Goal: Communication & Community: Share content

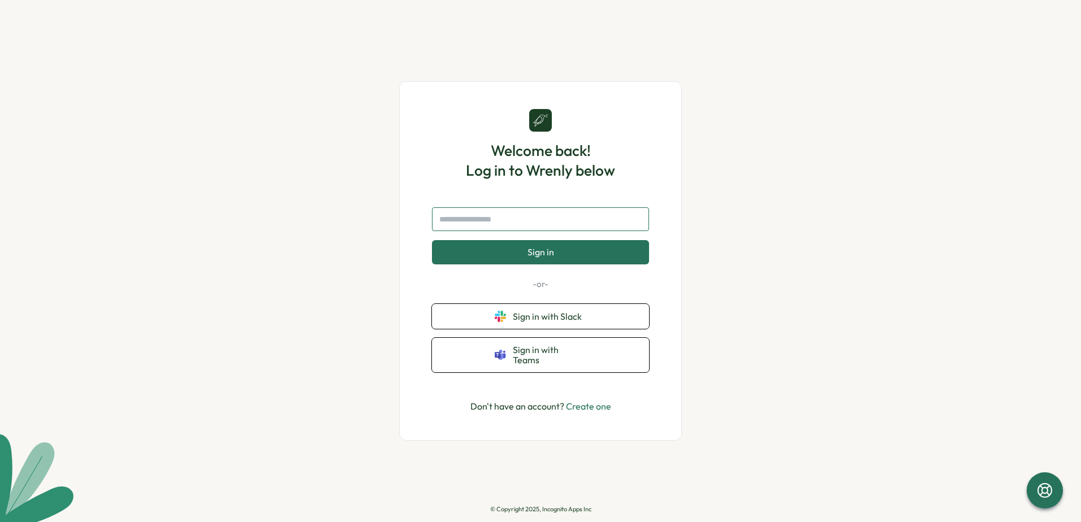
click at [541, 224] on input "text" at bounding box center [540, 220] width 217 height 24
type input "**"
click at [541, 231] on input "text" at bounding box center [540, 220] width 217 height 24
type input "**********"
click at [556, 255] on button "Sign in" at bounding box center [540, 252] width 217 height 24
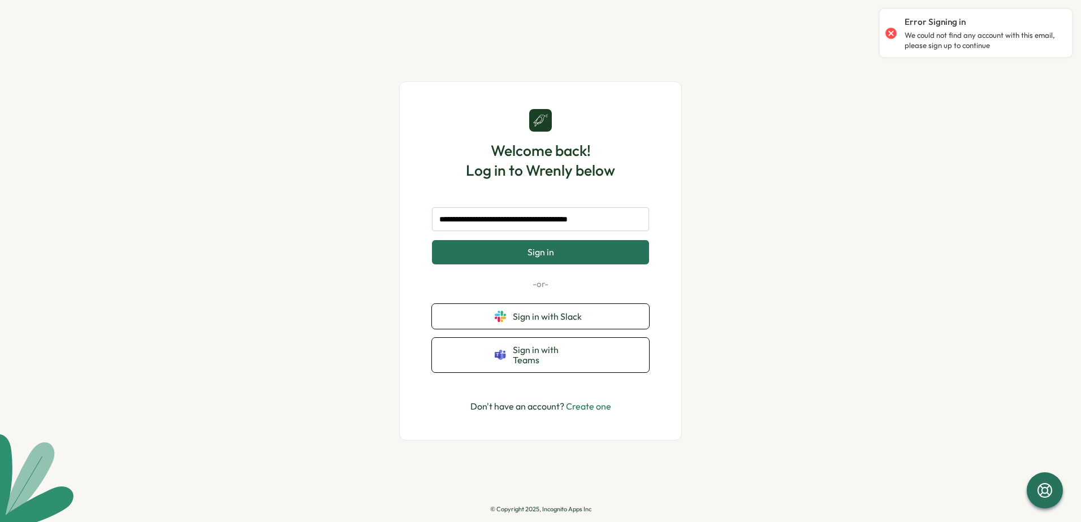
click at [583, 405] on link "Create one" at bounding box center [588, 406] width 45 height 11
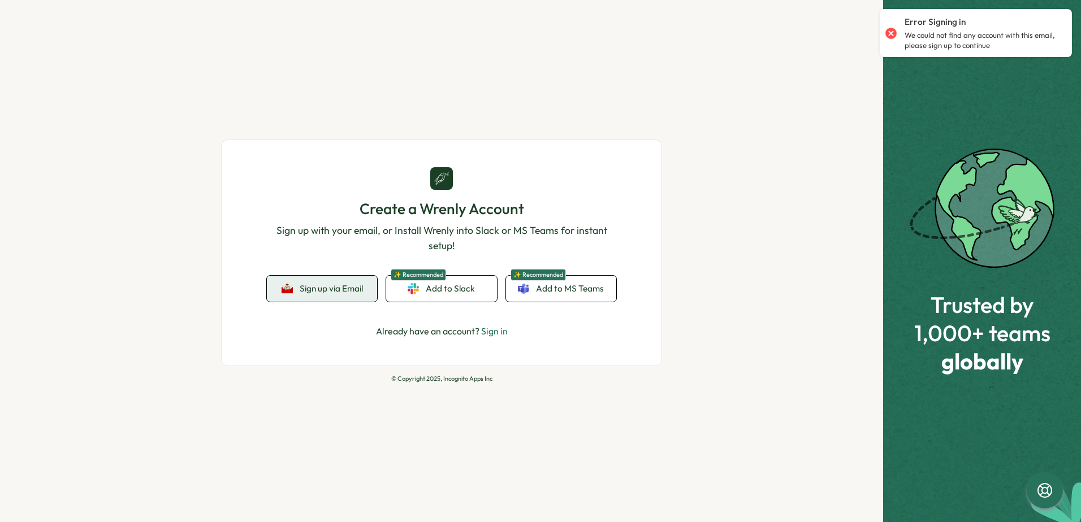
click at [321, 288] on span "Sign up via Email" at bounding box center [331, 289] width 63 height 10
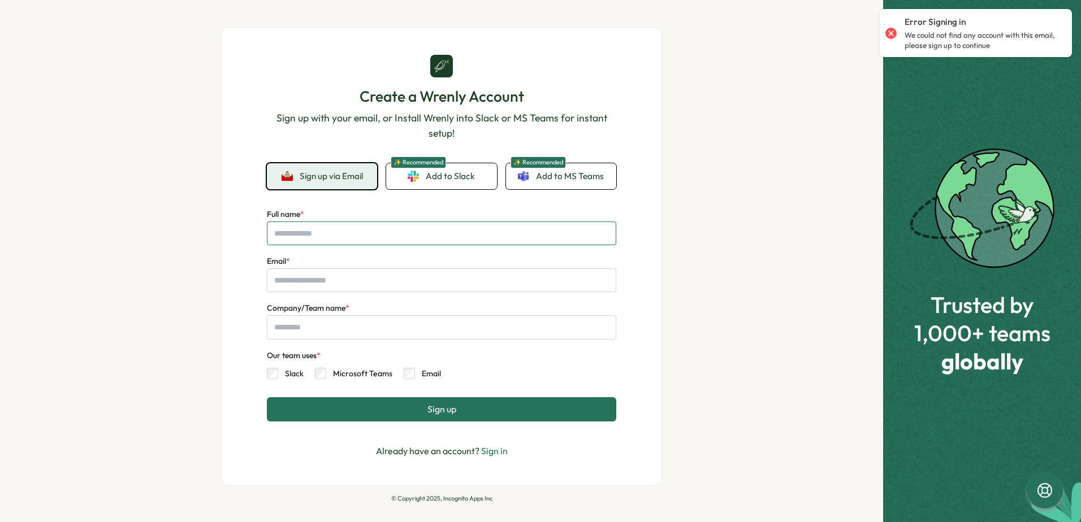
click at [318, 236] on input "Full name *" at bounding box center [441, 234] width 349 height 24
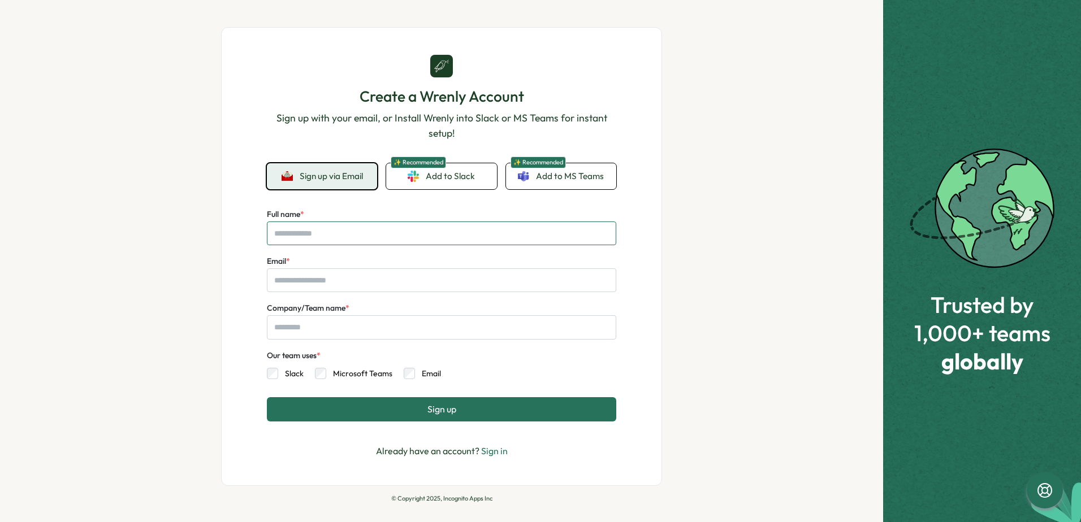
type input "**********"
drag, startPoint x: 375, startPoint y: 284, endPoint x: 250, endPoint y: 277, distance: 125.2
click at [250, 277] on div "**********" at bounding box center [441, 256] width 441 height 459
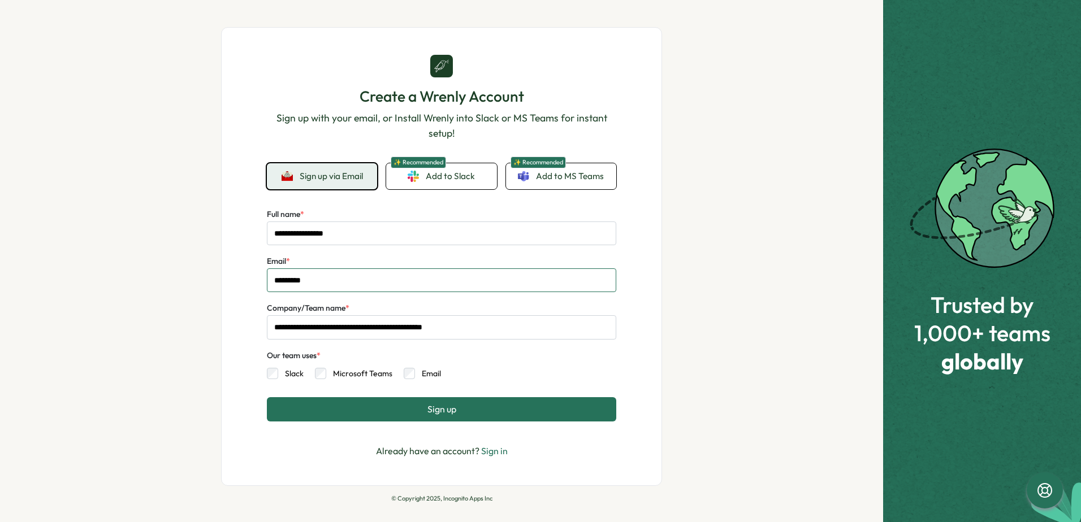
type input "**********"
drag, startPoint x: 295, startPoint y: 234, endPoint x: 288, endPoint y: 234, distance: 6.2
click at [288, 234] on input "**********" at bounding box center [441, 234] width 349 height 24
drag, startPoint x: 296, startPoint y: 234, endPoint x: 280, endPoint y: 235, distance: 15.9
click at [280, 235] on input "**********" at bounding box center [441, 234] width 349 height 24
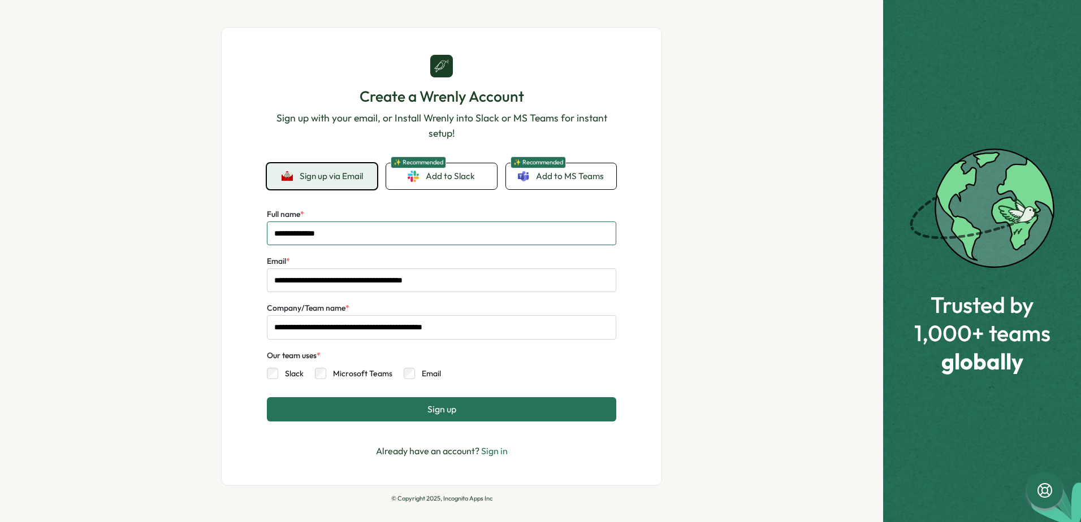
type input "**********"
click at [175, 243] on div "**********" at bounding box center [441, 261] width 883 height 522
click at [395, 405] on button "Sign up" at bounding box center [441, 409] width 349 height 24
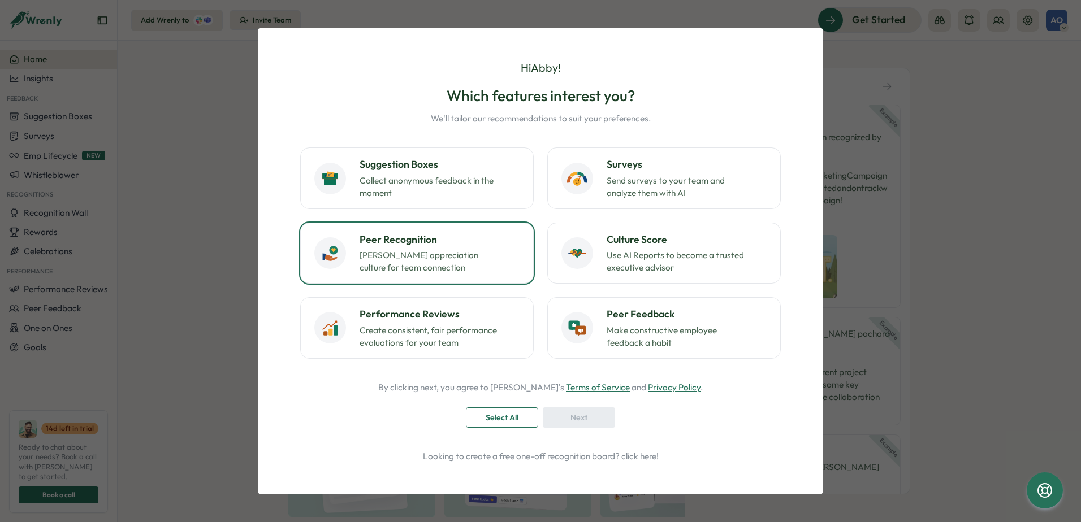
click at [450, 234] on h3 "Peer Recognition" at bounding box center [440, 239] width 160 height 15
click at [572, 413] on span "Next" at bounding box center [578, 417] width 17 height 19
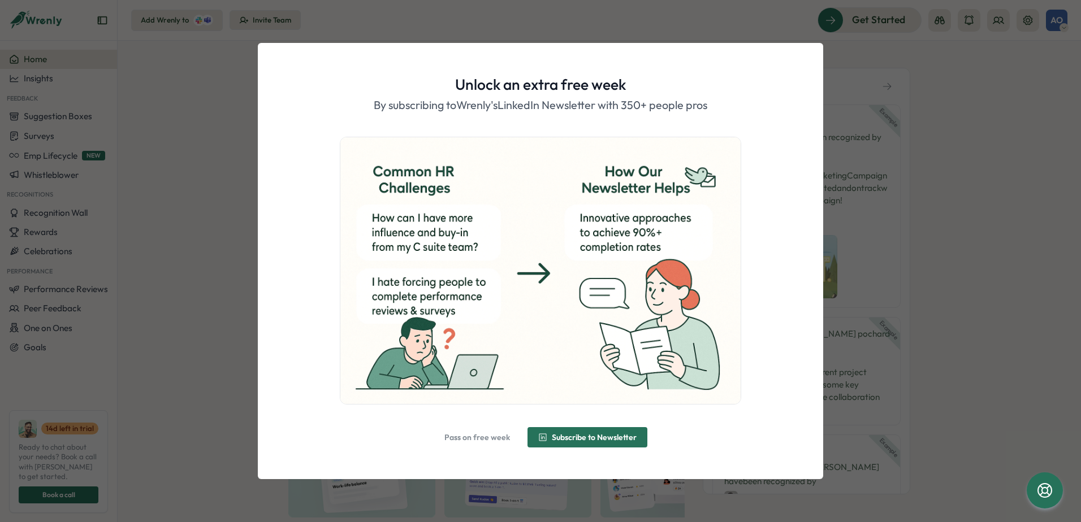
click at [474, 440] on span "Pass on free week" at bounding box center [477, 438] width 66 height 8
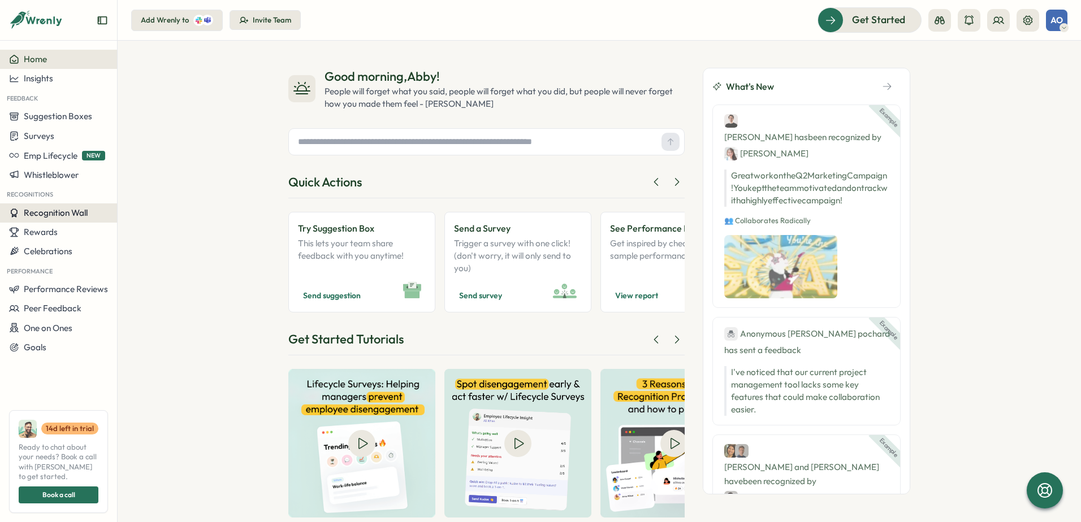
click at [88, 213] on span "Recognition Wall" at bounding box center [56, 213] width 64 height 11
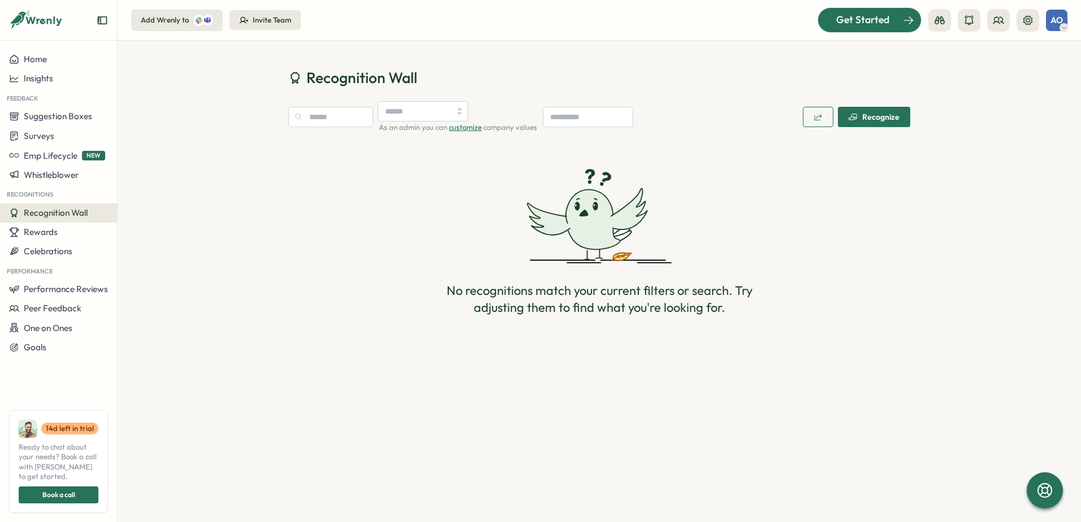
click at [858, 18] on span "Get Started" at bounding box center [862, 19] width 53 height 15
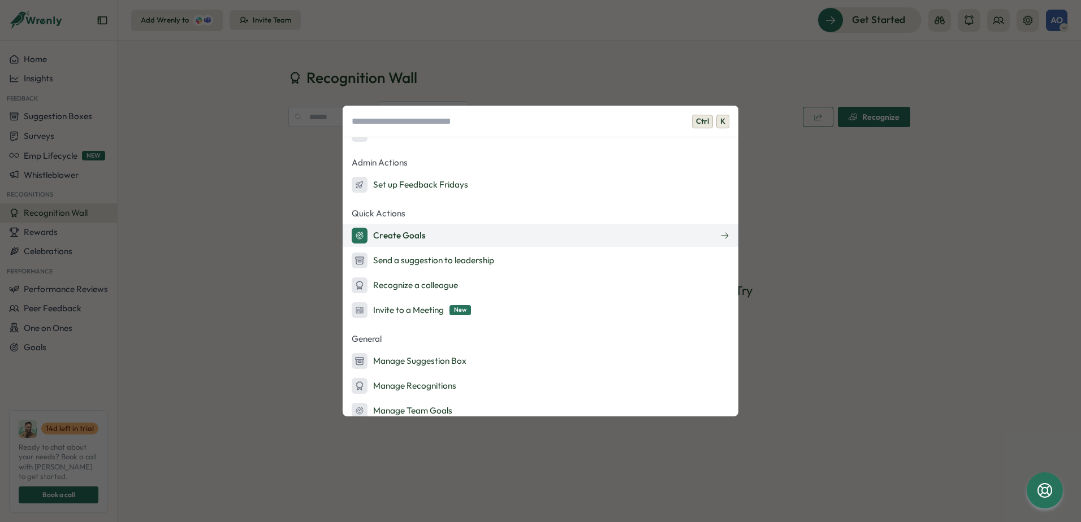
scroll to position [170, 0]
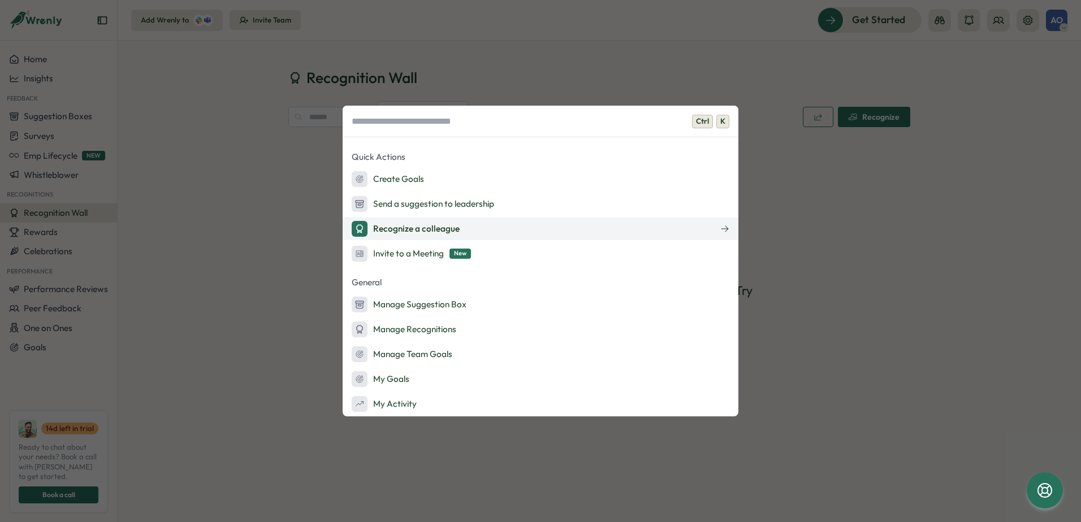
click at [464, 232] on button "Recognize a colleague" at bounding box center [541, 229] width 396 height 23
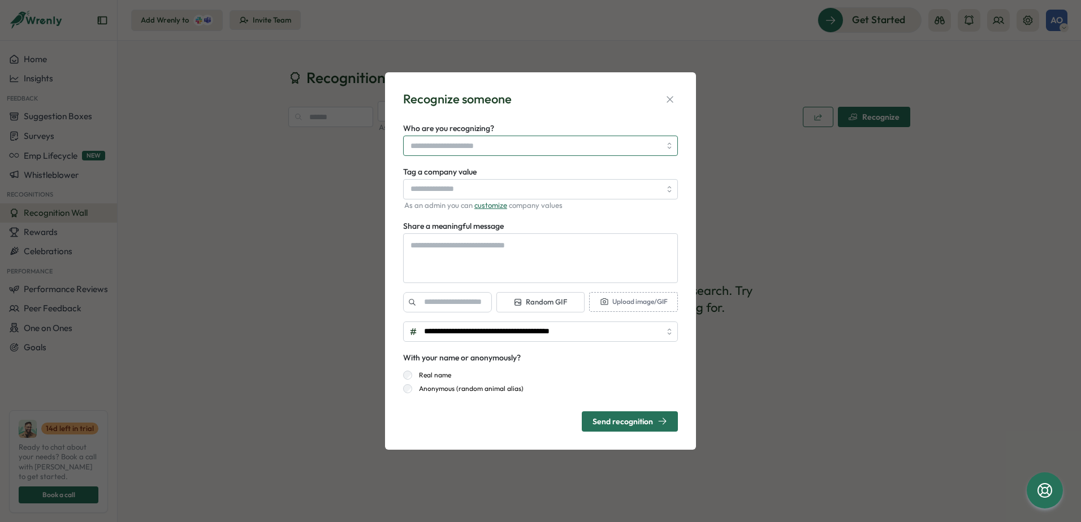
click at [496, 147] on input "Who are you recognizing?" at bounding box center [535, 145] width 250 height 19
type textarea "*"
type input "**"
click at [516, 113] on div "**********" at bounding box center [541, 261] width 284 height 351
type textarea "*"
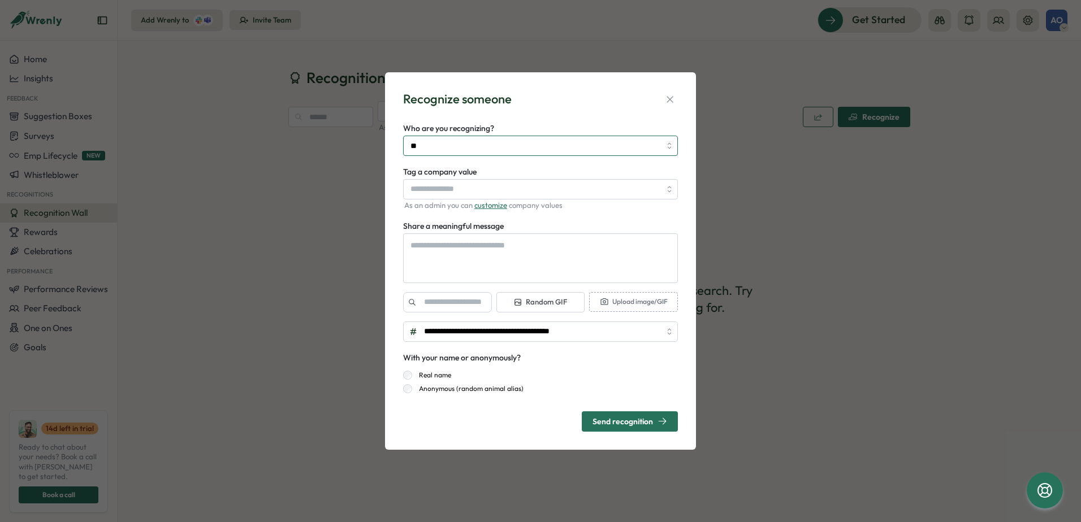
click at [451, 146] on input "**" at bounding box center [535, 145] width 250 height 19
type input "*"
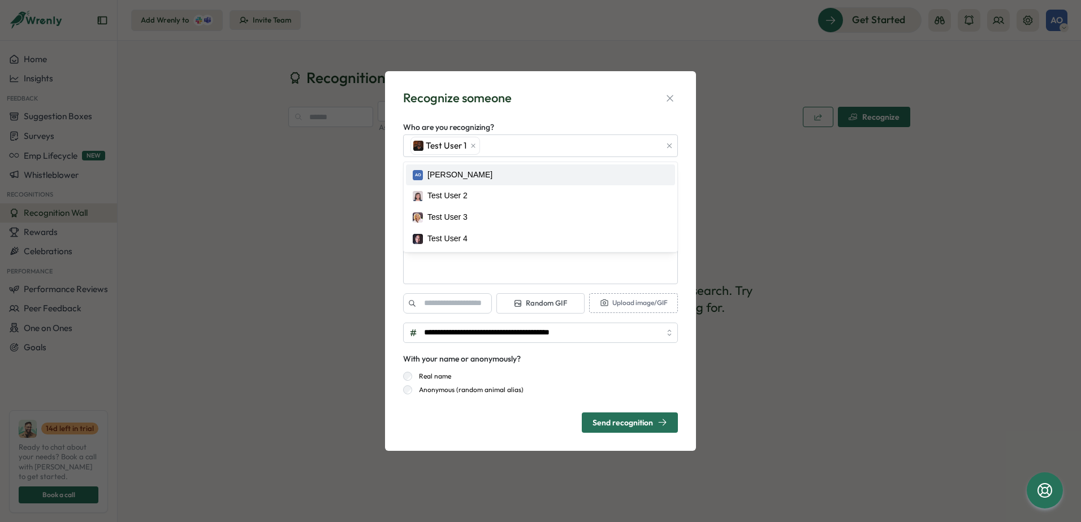
click at [533, 97] on div "Recognize someone" at bounding box center [540, 98] width 275 height 18
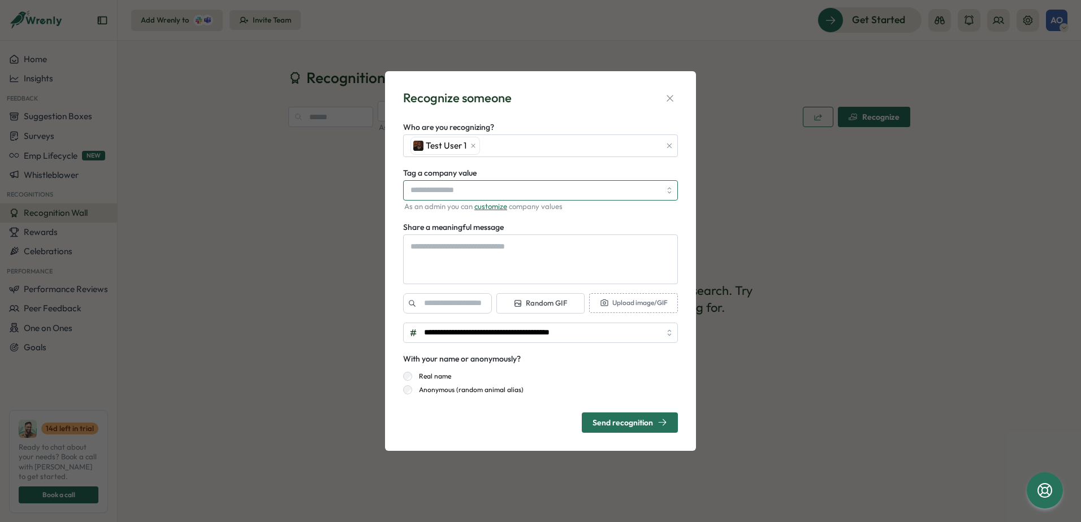
click at [557, 188] on input "Tag a company value" at bounding box center [540, 190] width 275 height 20
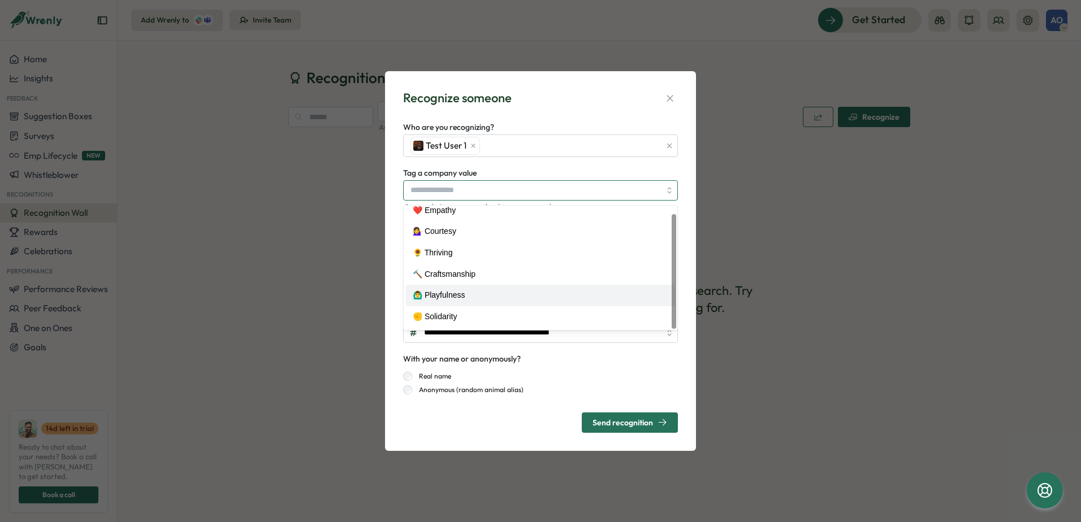
scroll to position [0, 0]
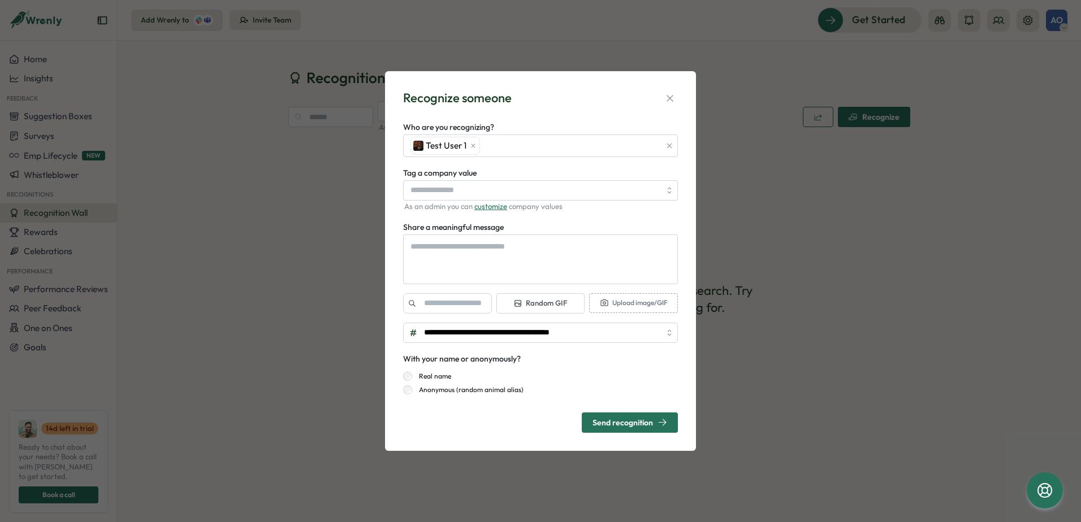
click at [552, 362] on div "With your name or anonymously? Real name Anonymous (random animal alias)" at bounding box center [540, 373] width 275 height 42
click at [228, 292] on div "**********" at bounding box center [540, 261] width 1081 height 522
click at [672, 101] on icon "button" at bounding box center [670, 98] width 6 height 6
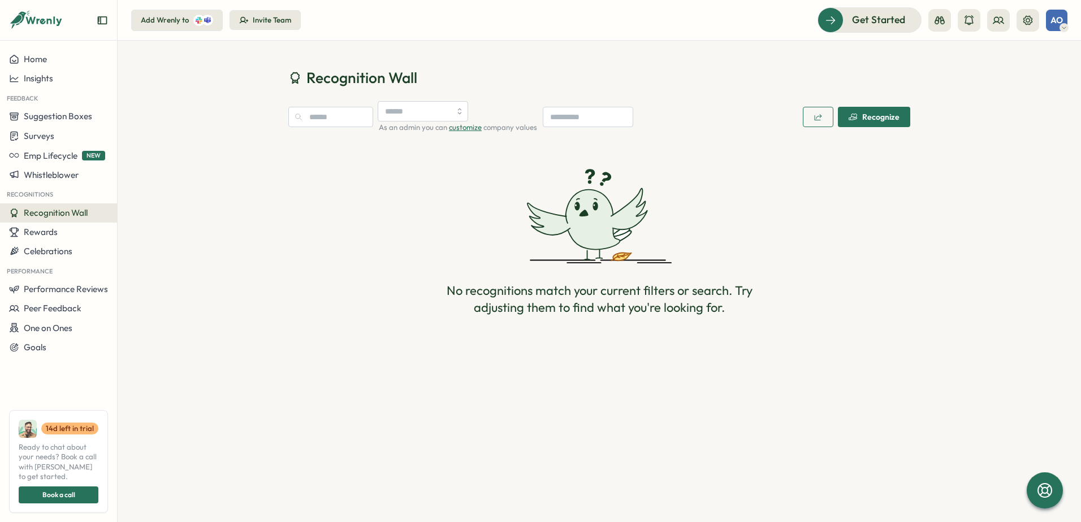
click at [871, 131] on div "As an admin you can customize company values Recognize" at bounding box center [599, 117] width 622 height 32
click at [864, 121] on span "Recognize" at bounding box center [874, 116] width 51 height 19
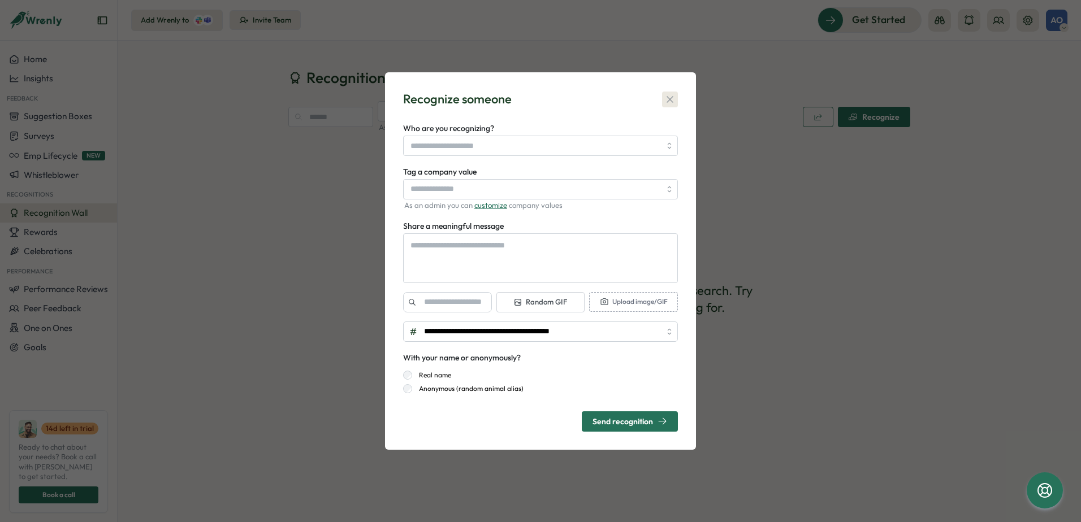
drag, startPoint x: 673, startPoint y: 101, endPoint x: 486, endPoint y: 135, distance: 190.2
click at [673, 101] on icon "button" at bounding box center [669, 99] width 11 height 11
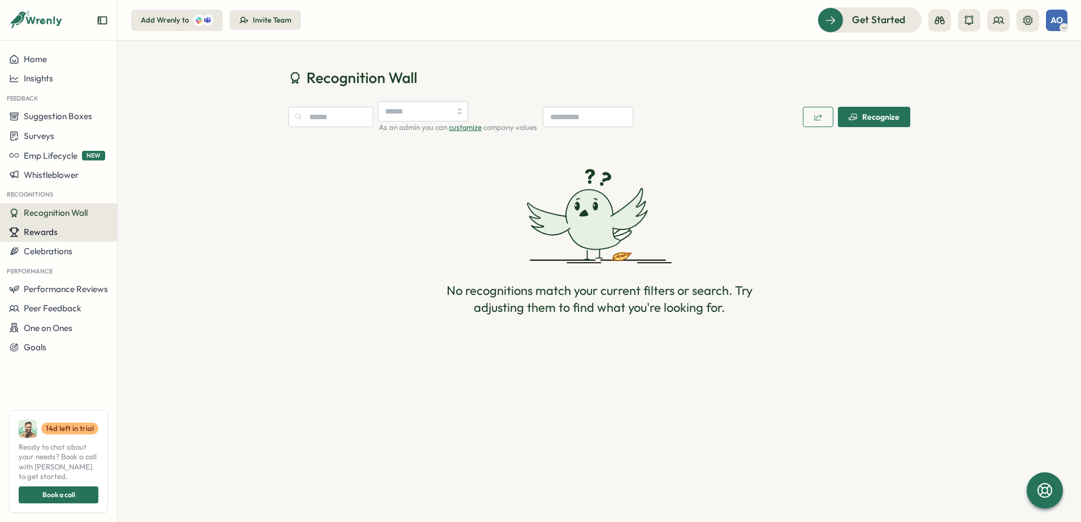
click at [79, 227] on div "Rewards" at bounding box center [58, 232] width 99 height 10
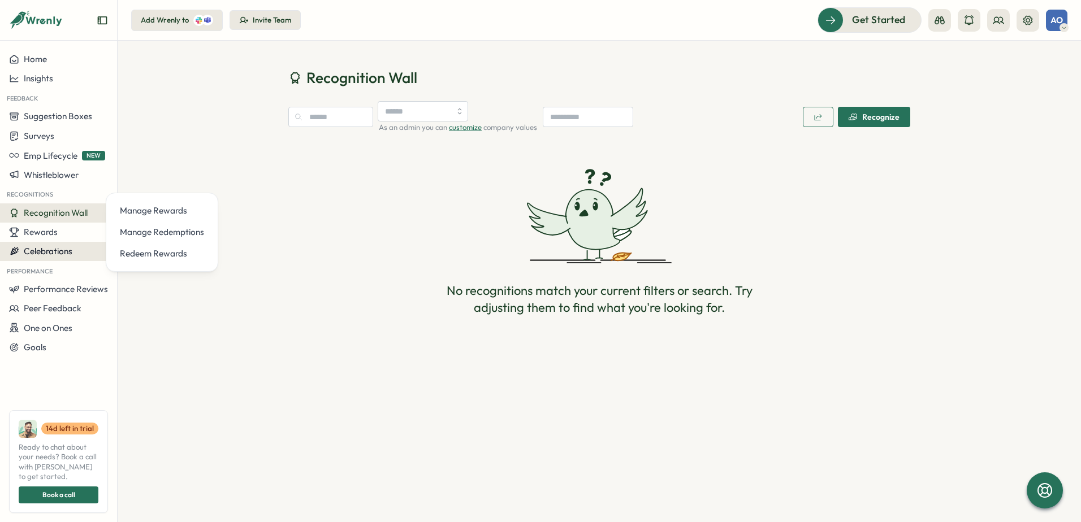
click at [74, 248] on div "Celebrations" at bounding box center [58, 252] width 99 height 10
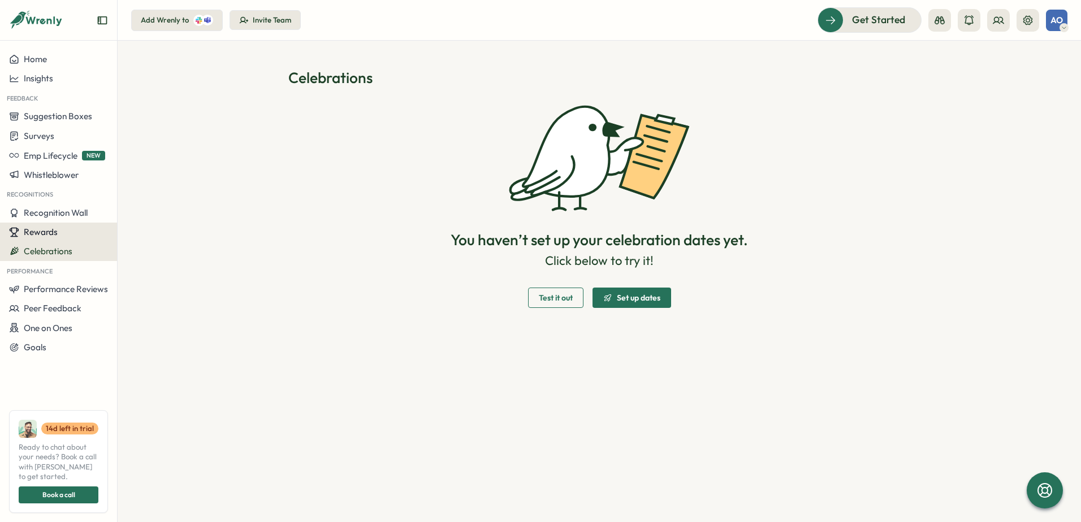
click at [63, 237] on button "Rewards" at bounding box center [58, 232] width 117 height 19
click at [55, 231] on span "Rewards" at bounding box center [41, 232] width 34 height 11
click at [58, 116] on span "Suggestion Boxes" at bounding box center [58, 116] width 68 height 11
click at [84, 218] on span "Recognition Wall" at bounding box center [56, 213] width 64 height 11
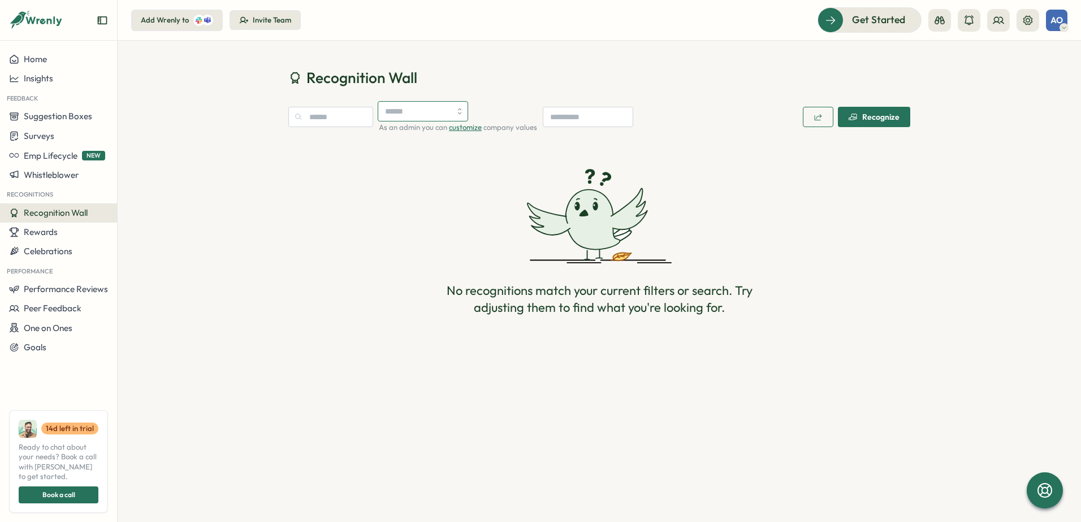
click at [443, 106] on input "search" at bounding box center [423, 111] width 90 height 20
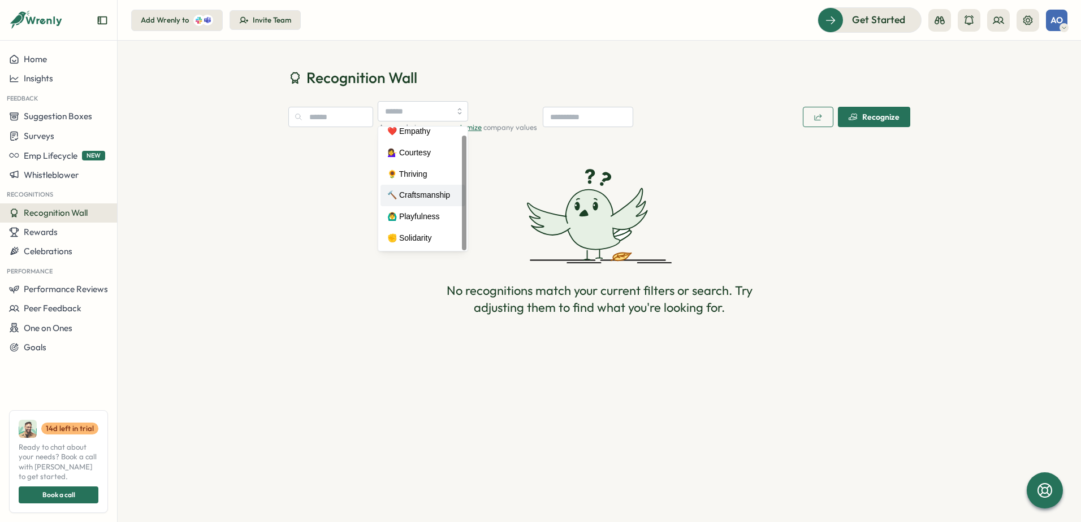
click at [534, 175] on icon at bounding box center [599, 216] width 145 height 95
click at [868, 123] on span "Recognize" at bounding box center [874, 116] width 51 height 19
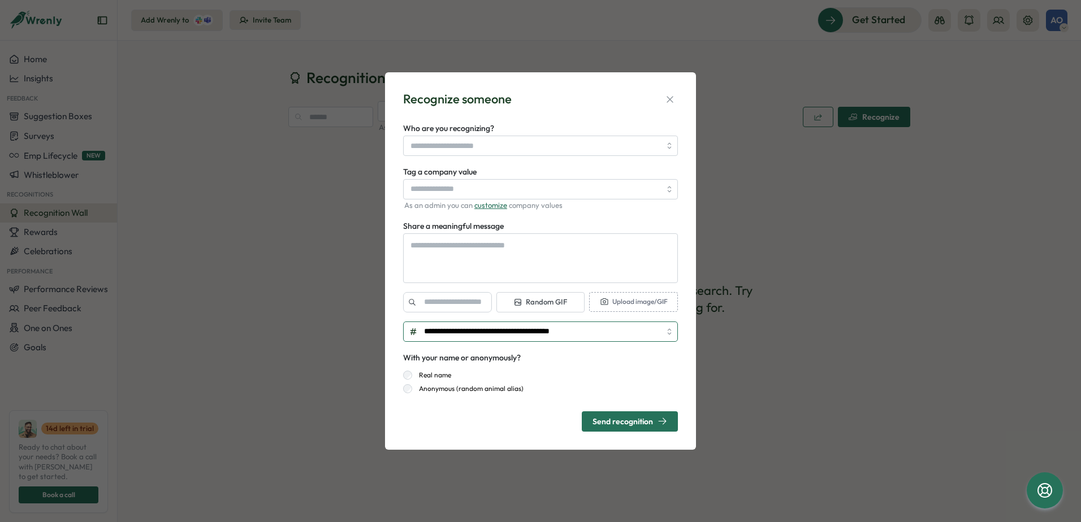
click at [532, 338] on input "**********" at bounding box center [540, 332] width 275 height 20
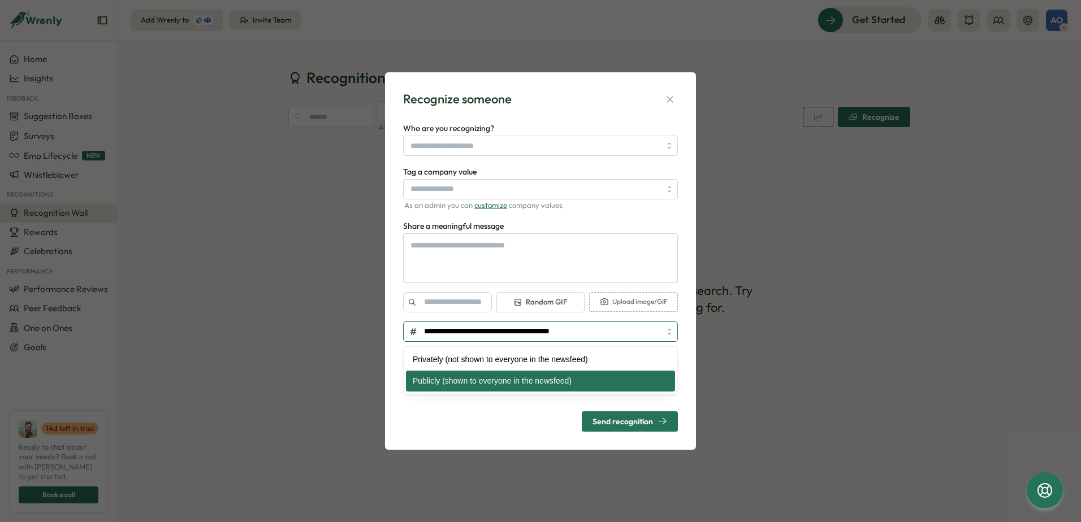
click at [662, 336] on input "**********" at bounding box center [540, 332] width 275 height 20
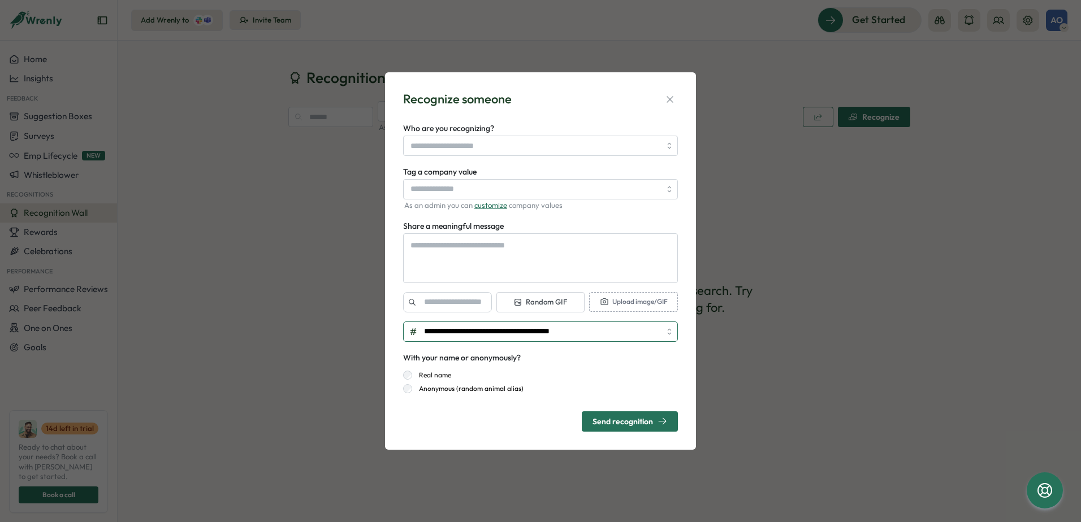
click at [676, 331] on input "**********" at bounding box center [540, 332] width 275 height 20
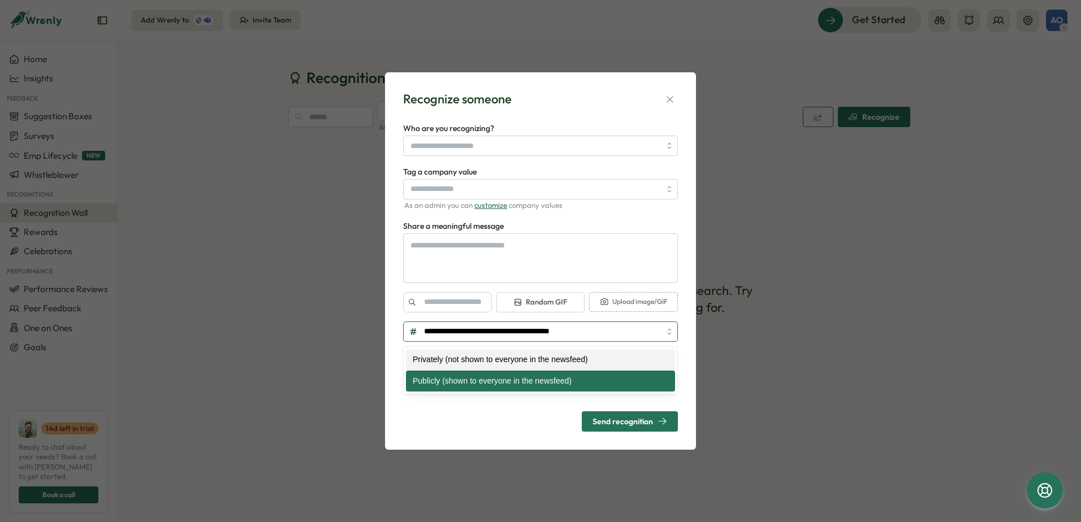
type textarea "*"
type input "**********"
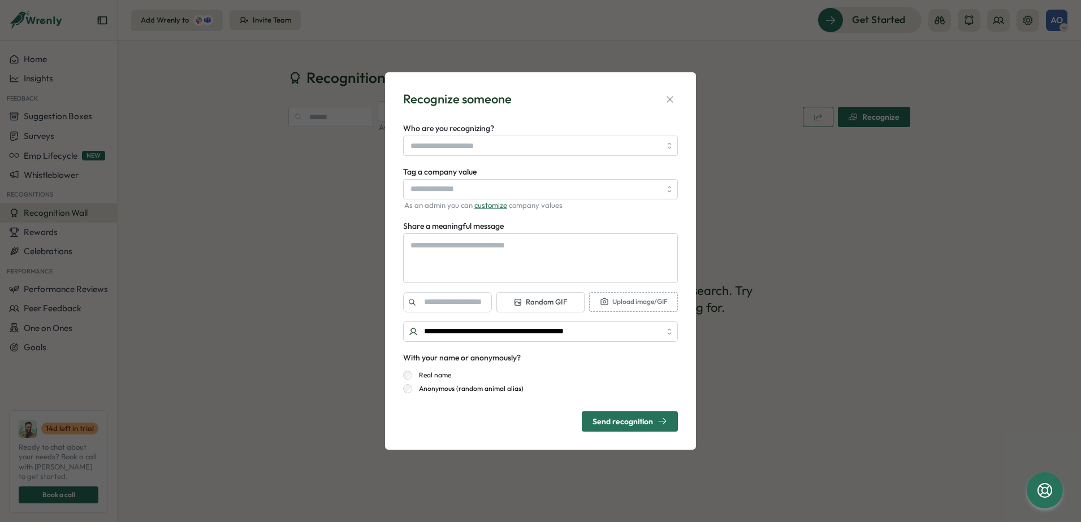
click at [682, 355] on div "**********" at bounding box center [540, 261] width 311 height 378
click at [602, 421] on div "Send recognition" at bounding box center [630, 422] width 75 height 10
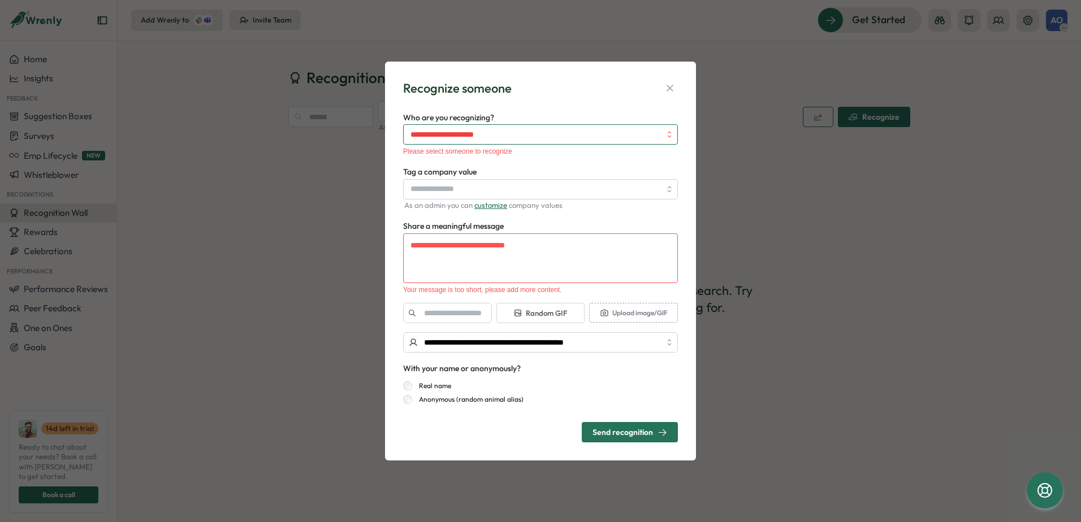
click at [502, 132] on input "Who are you recognizing?" at bounding box center [535, 134] width 250 height 19
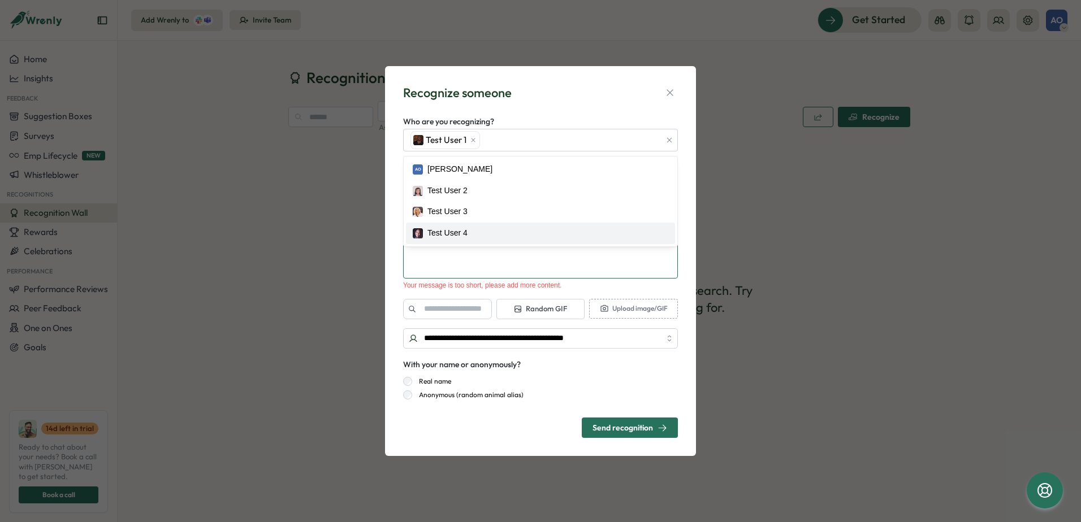
type textarea "*"
click at [470, 262] on textarea "Share a meaningful message" at bounding box center [540, 254] width 275 height 50
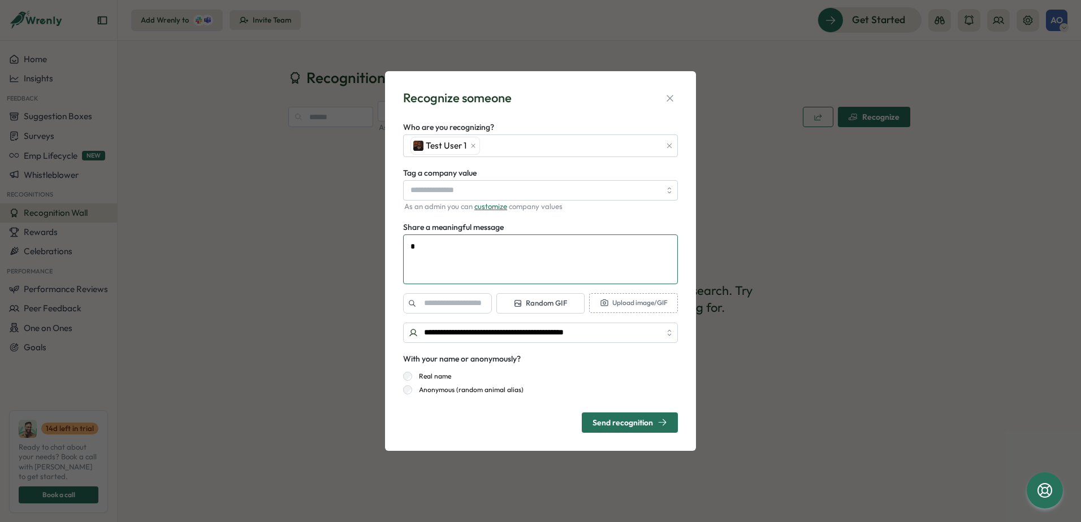
type textarea "*"
click at [551, 371] on div "Real name Anonymous (random animal alias)" at bounding box center [540, 380] width 275 height 28
click at [648, 420] on div "Send recognition" at bounding box center [630, 423] width 75 height 10
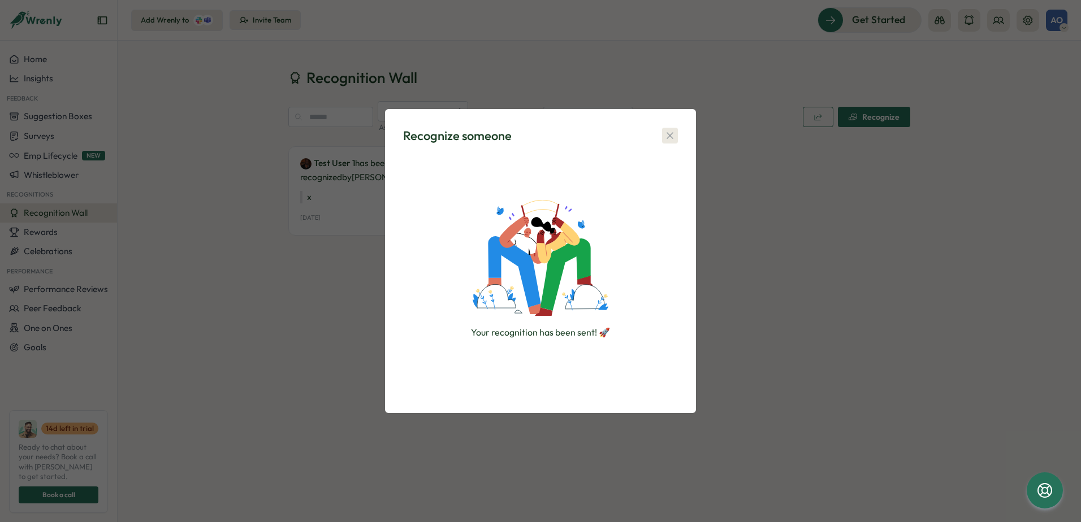
click at [675, 135] on icon "button" at bounding box center [669, 135] width 11 height 11
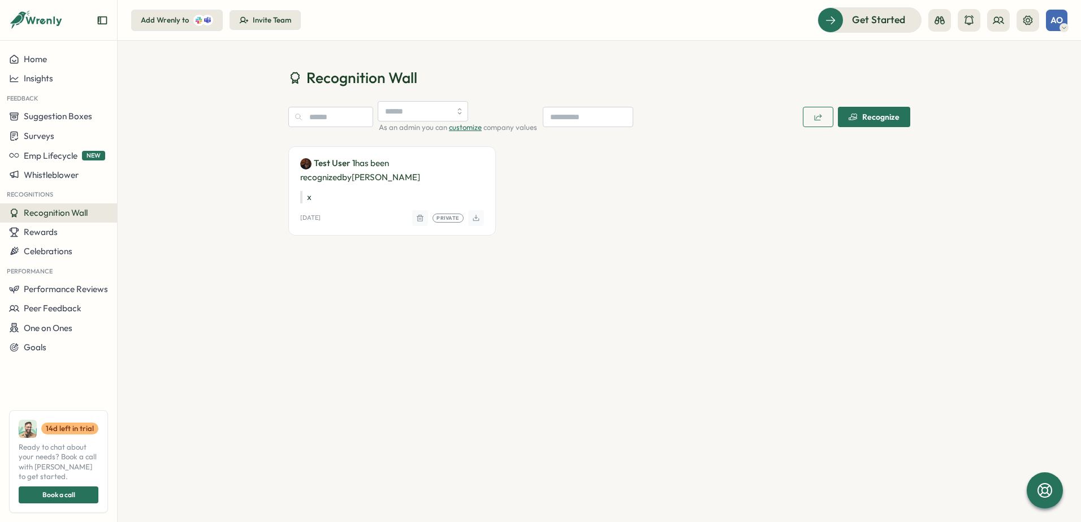
click at [415, 219] on button "button" at bounding box center [420, 218] width 16 height 16
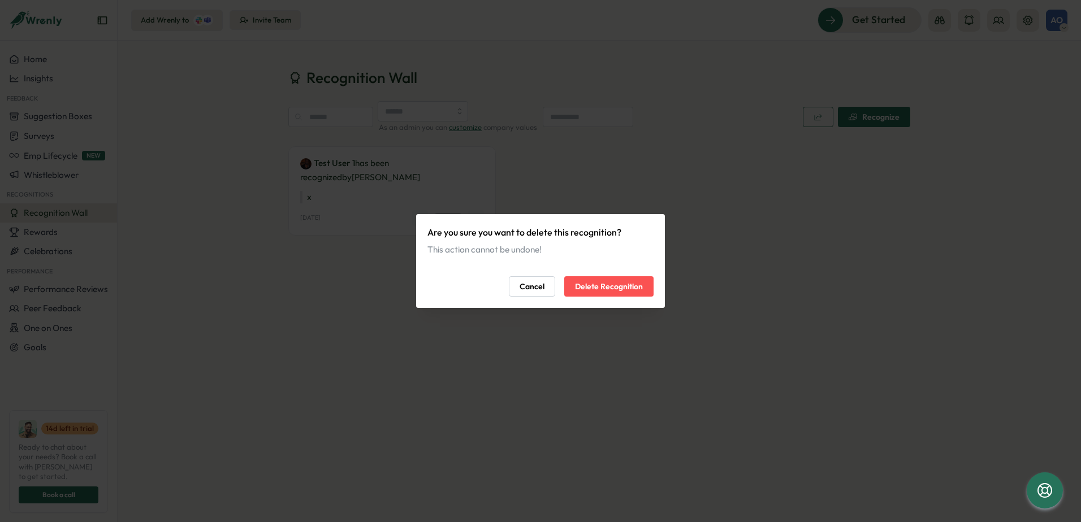
drag, startPoint x: 608, startPoint y: 288, endPoint x: 584, endPoint y: 287, distance: 24.3
click at [608, 289] on span "Delete Recognition" at bounding box center [609, 286] width 68 height 19
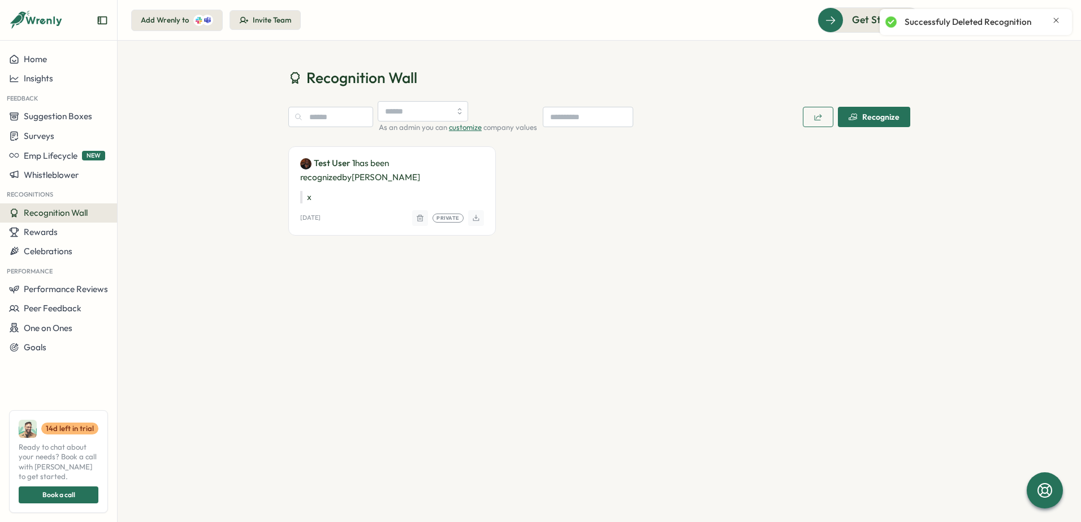
click at [254, 129] on div "Recognition Wall As an admin you can customize company values Recognize Test Us…" at bounding box center [599, 165] width 963 height 249
click at [208, 129] on div "Recognition Wall As an admin you can customize company values Recognize Test Us…" at bounding box center [599, 165] width 963 height 249
click at [171, 21] on div "Add Wrenly to" at bounding box center [165, 20] width 48 height 10
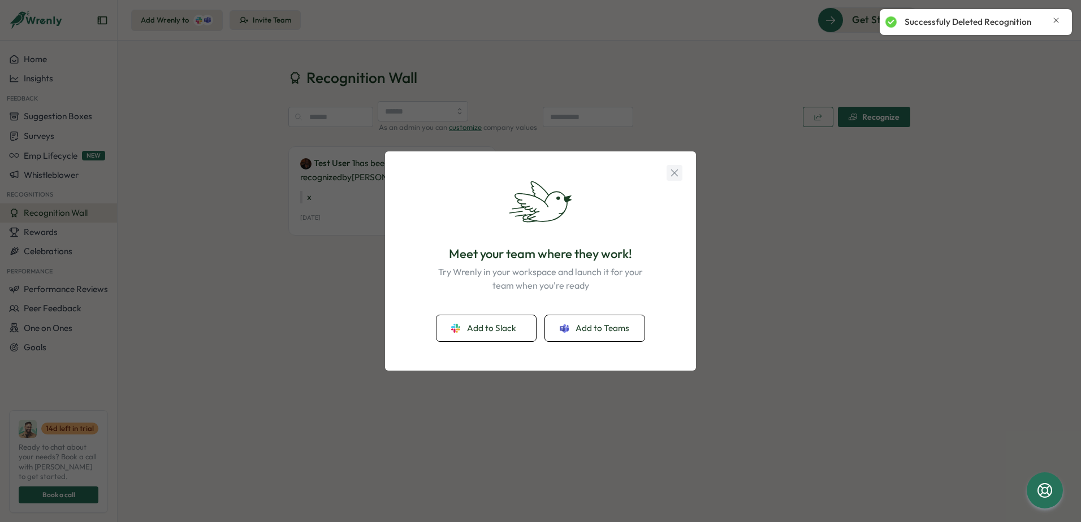
click at [671, 167] on icon "button" at bounding box center [674, 173] width 12 height 12
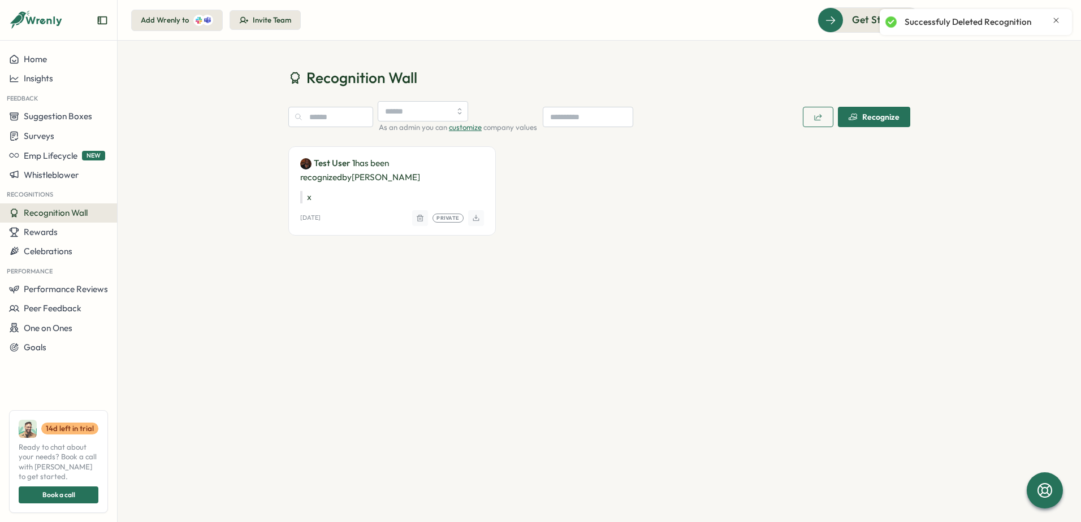
click at [225, 70] on div "Recognition Wall As an admin you can customize company values Recognize Test Us…" at bounding box center [599, 165] width 963 height 249
click at [257, 26] on button "Invite Team" at bounding box center [265, 20] width 71 height 20
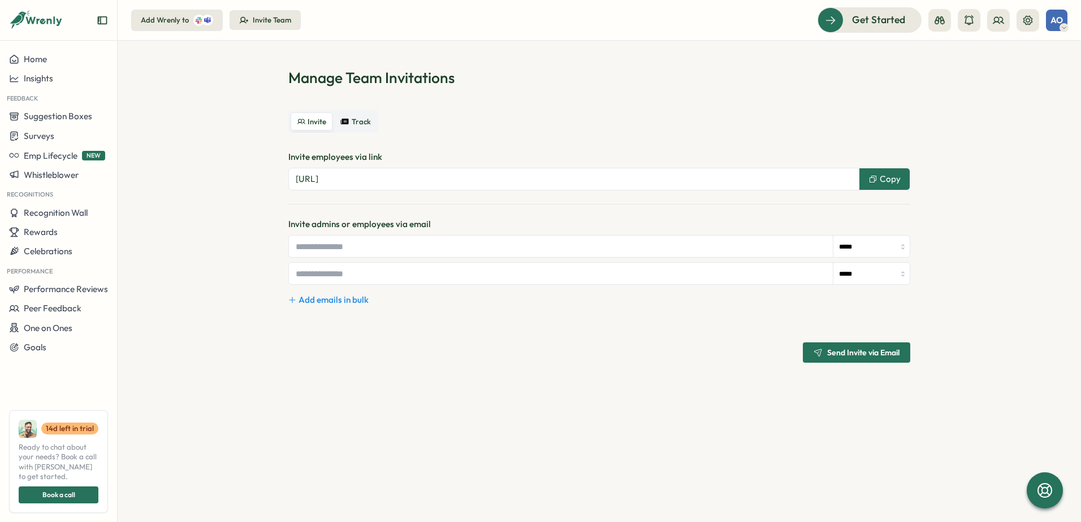
click at [349, 124] on icon at bounding box center [344, 121] width 9 height 9
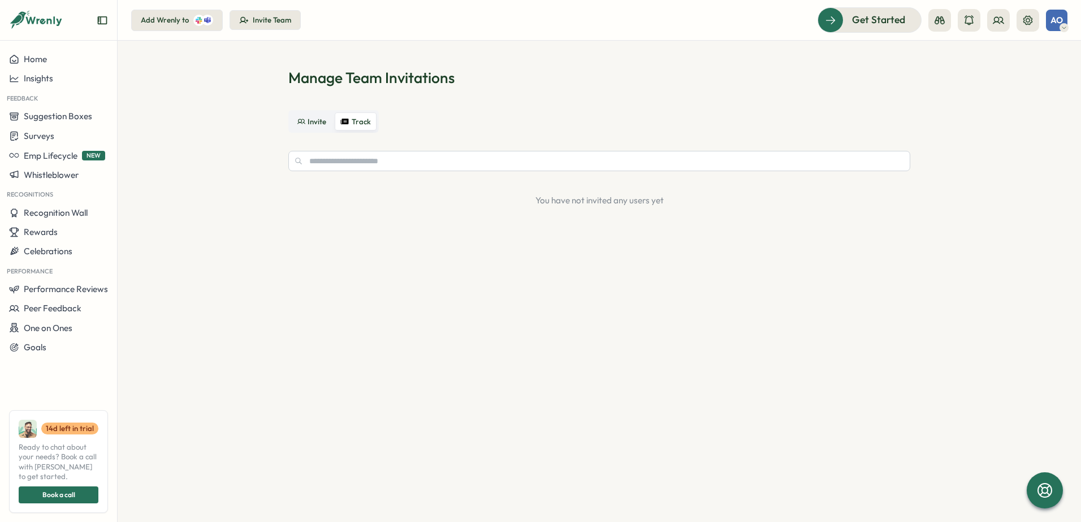
click at [315, 120] on span "Invite" at bounding box center [317, 122] width 19 height 8
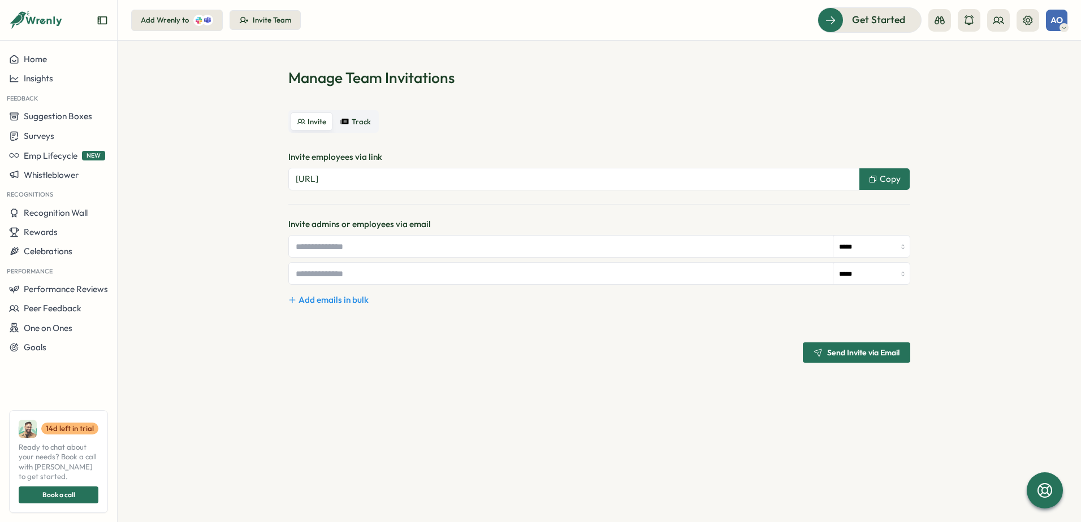
click at [232, 228] on section "Manage Team Invitations Invite Track Invite employees via link https://app.wren…" at bounding box center [599, 282] width 963 height 482
click at [308, 248] on input "text" at bounding box center [561, 246] width 544 height 21
type input "**********"
drag, startPoint x: 214, startPoint y: 295, endPoint x: 217, endPoint y: 300, distance: 5.8
click at [215, 296] on section "**********" at bounding box center [599, 282] width 963 height 482
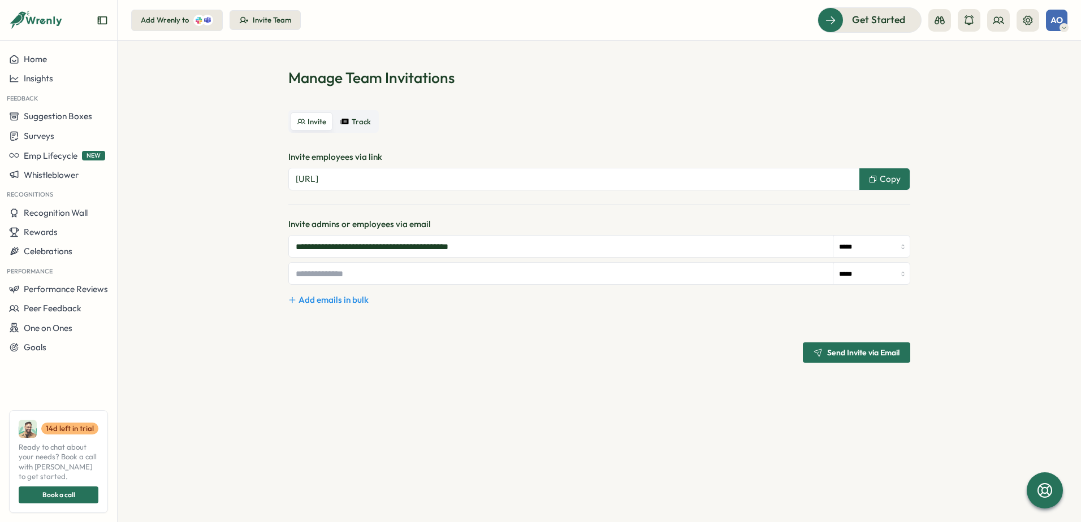
click at [868, 356] on span "Send Invite via Email" at bounding box center [863, 353] width 72 height 8
click at [63, 159] on span "Emp Lifecycle" at bounding box center [51, 155] width 54 height 11
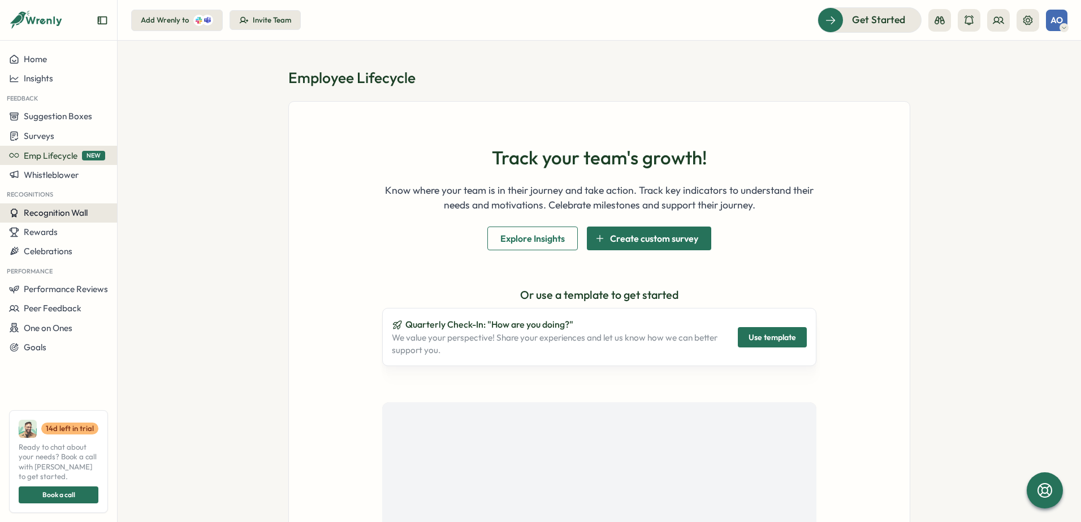
click at [64, 213] on span "Recognition Wall" at bounding box center [56, 213] width 64 height 11
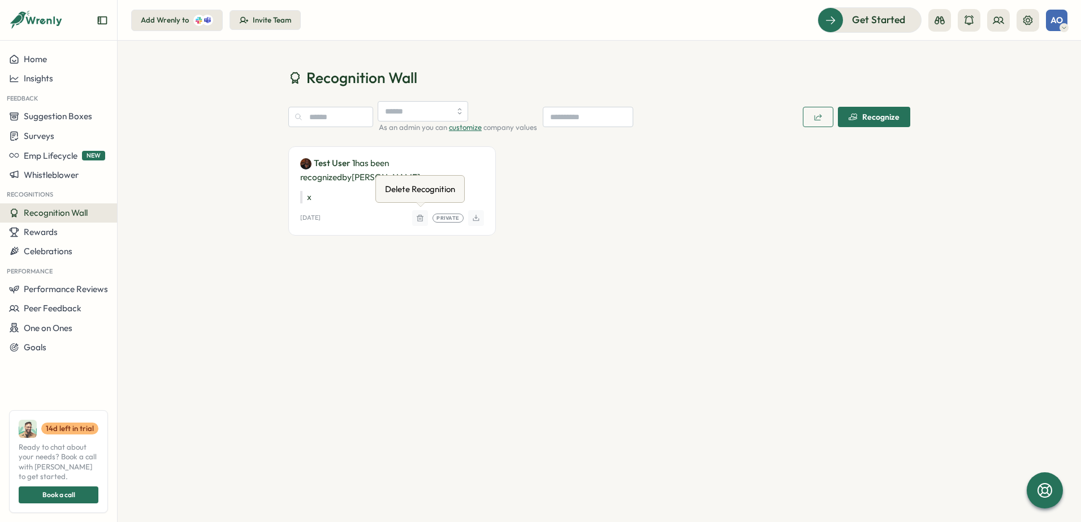
click at [421, 220] on icon "button" at bounding box center [420, 218] width 8 height 9
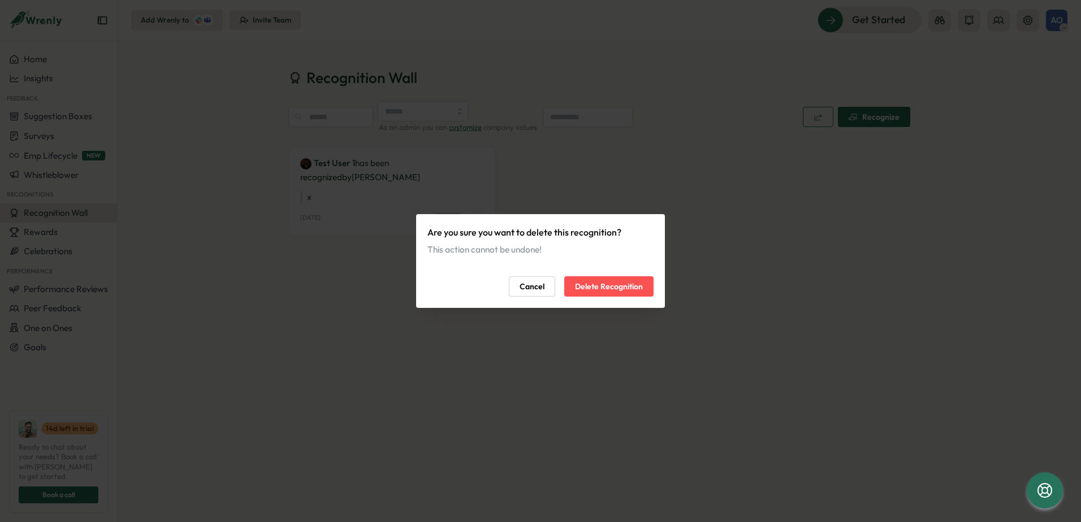
click at [597, 291] on span "Delete Recognition" at bounding box center [609, 286] width 68 height 19
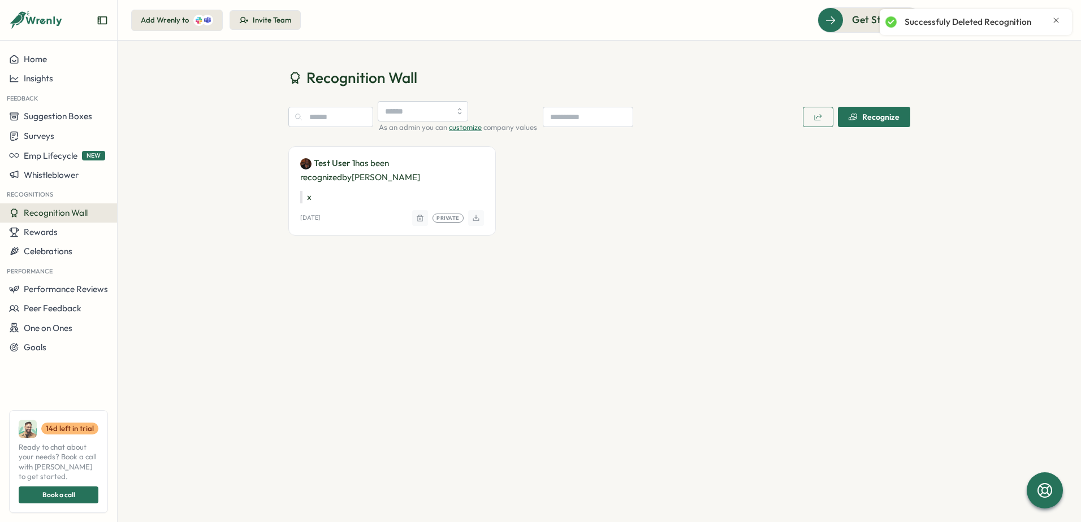
click at [351, 197] on p "x" at bounding box center [392, 197] width 184 height 12
click at [820, 53] on div "Recognition Wall As an admin you can customize company values Recognize Test Us…" at bounding box center [599, 165] width 963 height 249
click at [838, 19] on span "Get Started" at bounding box center [862, 19] width 53 height 15
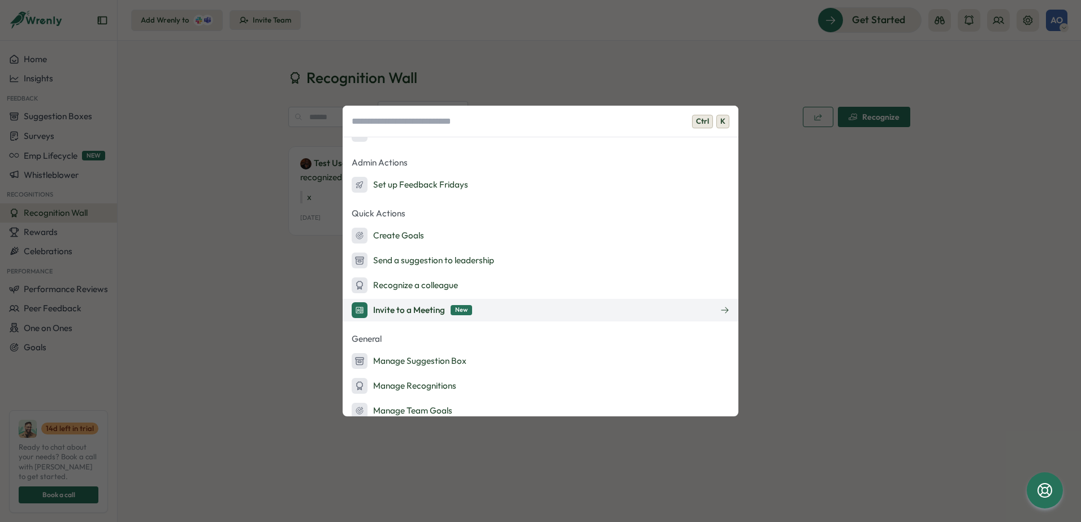
scroll to position [170, 0]
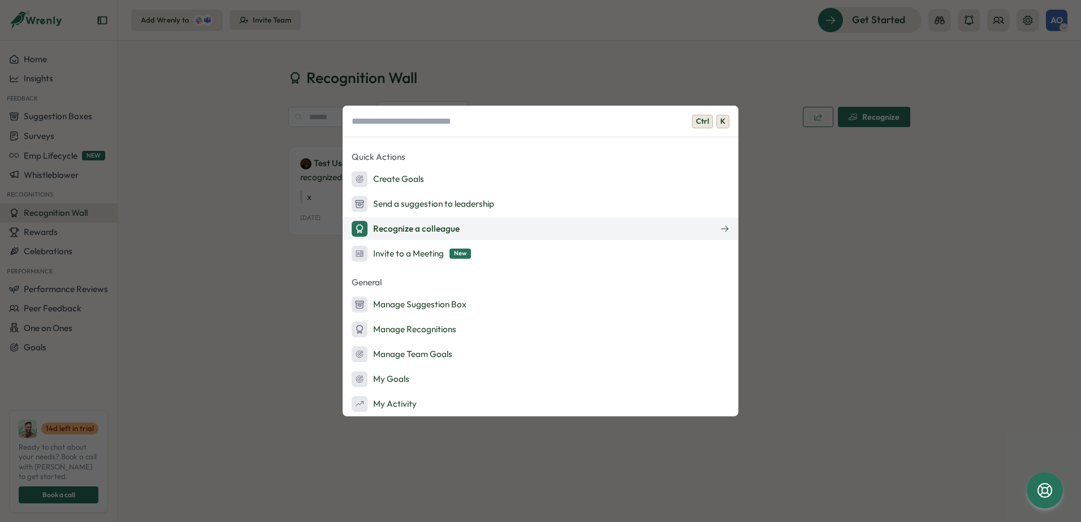
click at [452, 233] on div "Recognize a colleague" at bounding box center [406, 229] width 108 height 16
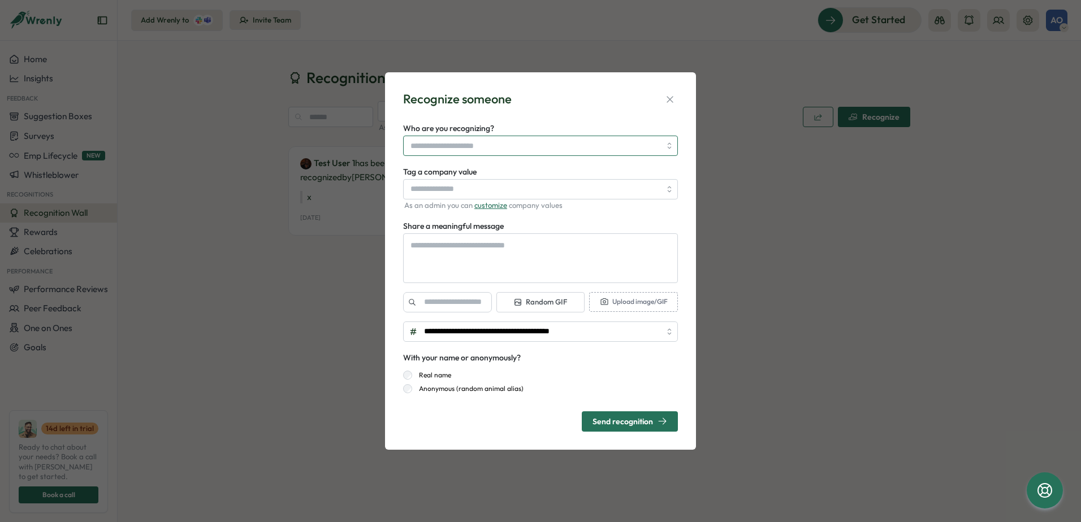
click at [417, 151] on input "Who are you recognizing?" at bounding box center [535, 145] width 250 height 19
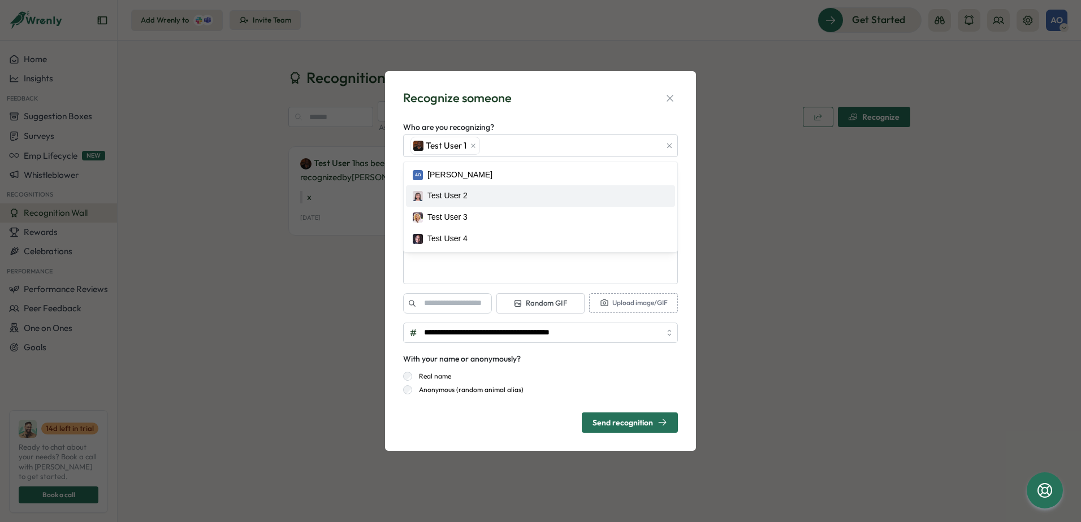
click at [388, 165] on div "**********" at bounding box center [540, 261] width 311 height 380
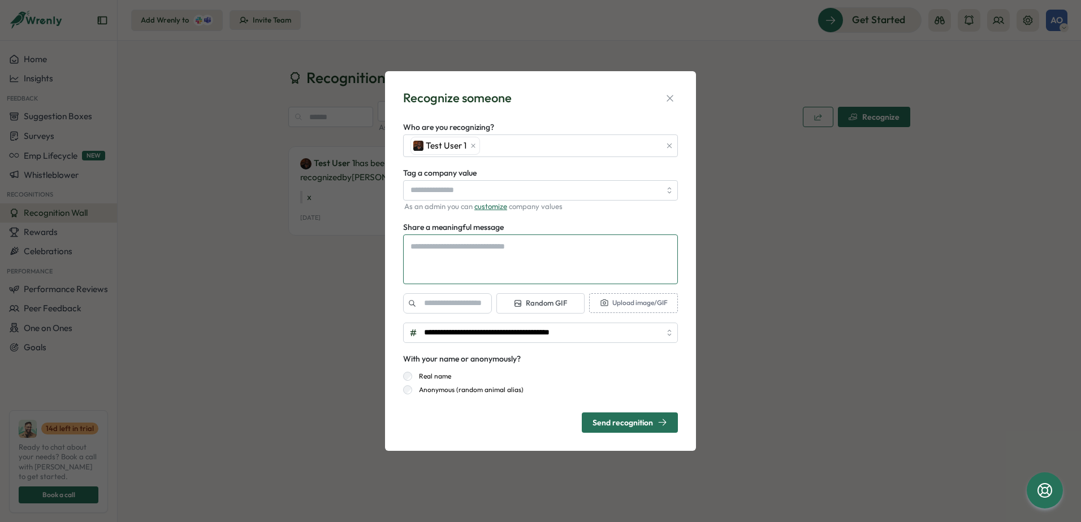
type textarea "*"
click at [470, 253] on textarea "Share a meaningful message" at bounding box center [540, 260] width 275 height 50
type textarea "*"
click at [603, 358] on div "With your name or anonymously? Real name Anonymous (random animal alias)" at bounding box center [540, 373] width 275 height 42
click at [605, 420] on div "Send recognition" at bounding box center [630, 423] width 75 height 10
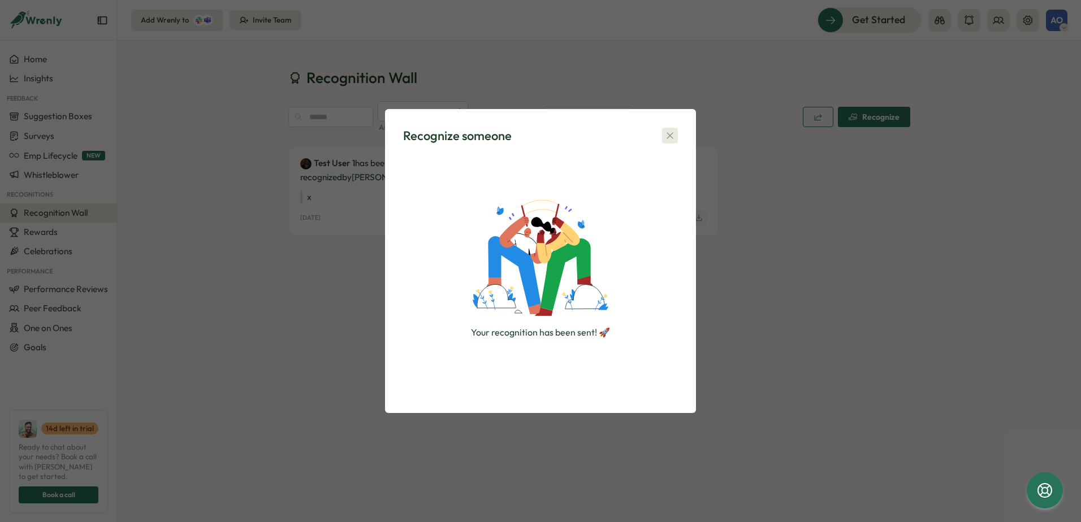
click at [664, 135] on button "button" at bounding box center [670, 136] width 16 height 16
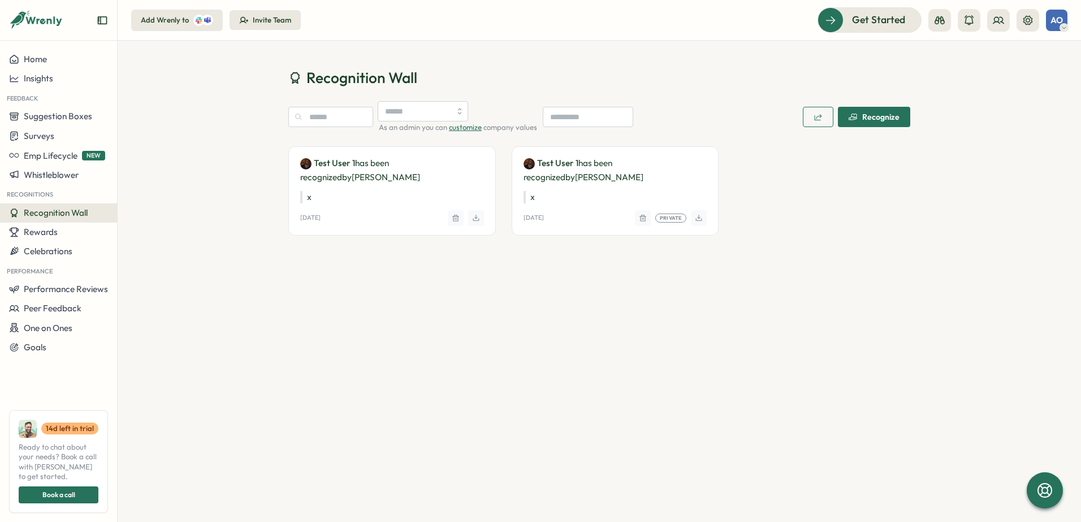
click at [452, 224] on button "button" at bounding box center [456, 218] width 16 height 16
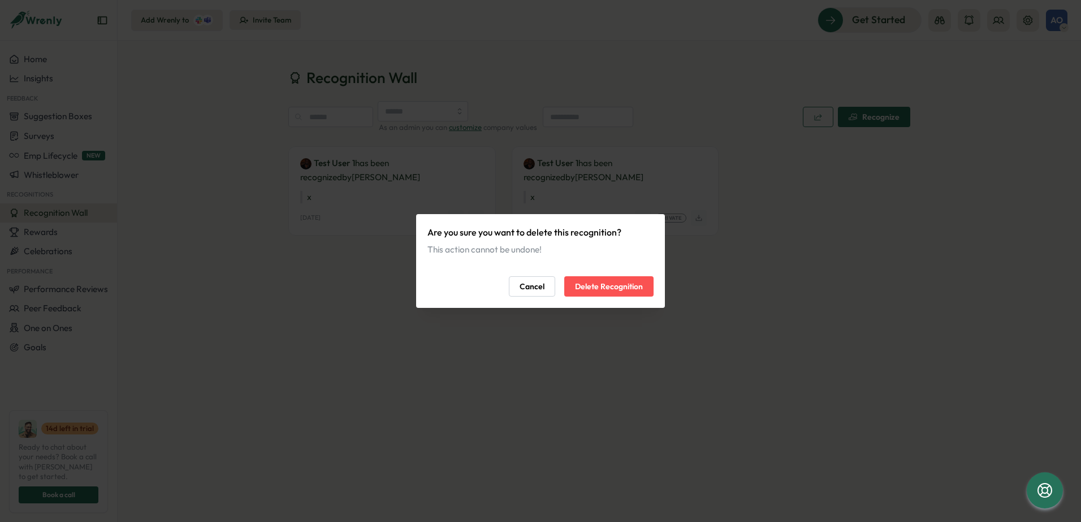
click at [617, 285] on span "Delete Recognition" at bounding box center [609, 286] width 68 height 19
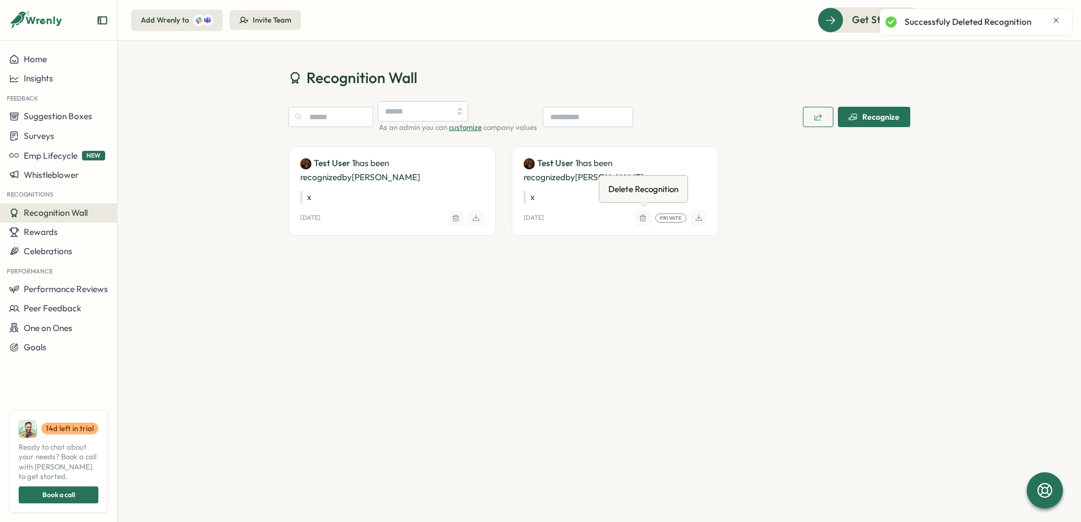
click at [644, 212] on button "button" at bounding box center [643, 218] width 16 height 16
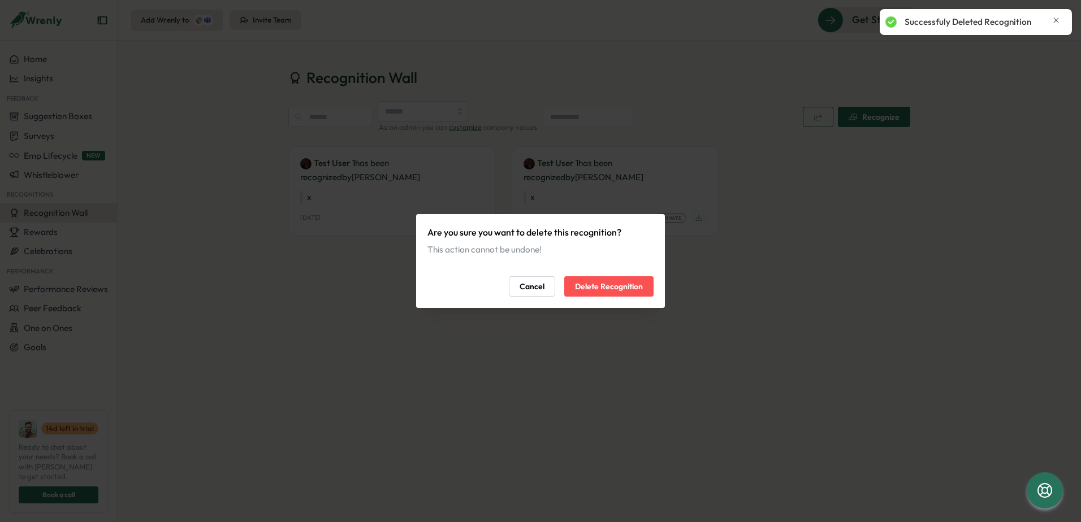
drag, startPoint x: 625, startPoint y: 279, endPoint x: 564, endPoint y: 268, distance: 62.7
click at [625, 279] on span "Delete Recognition" at bounding box center [609, 286] width 68 height 19
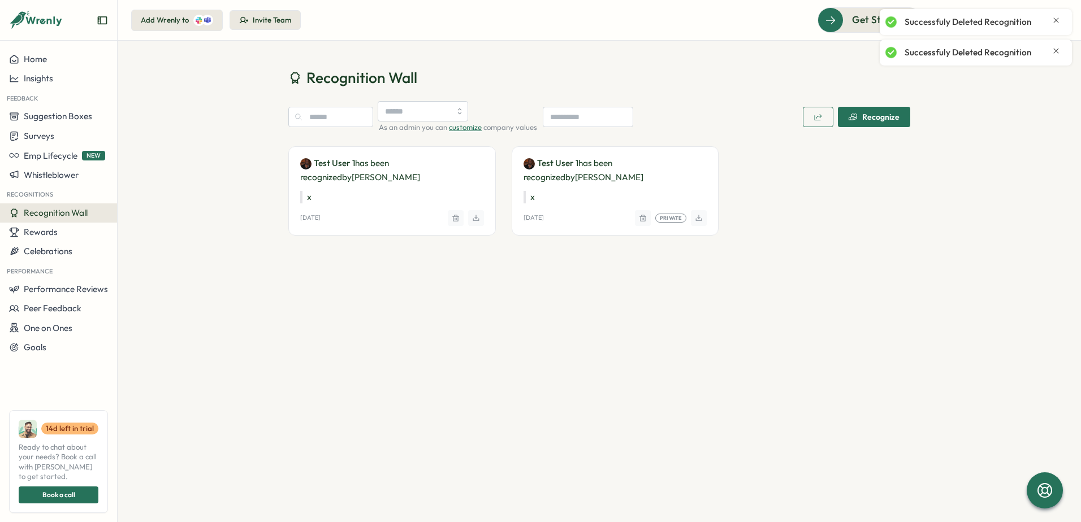
click at [181, 175] on div "Recognition Wall As an admin you can customize company values Recognize Test Us…" at bounding box center [599, 165] width 963 height 249
click at [55, 55] on div "Home" at bounding box center [58, 59] width 99 height 10
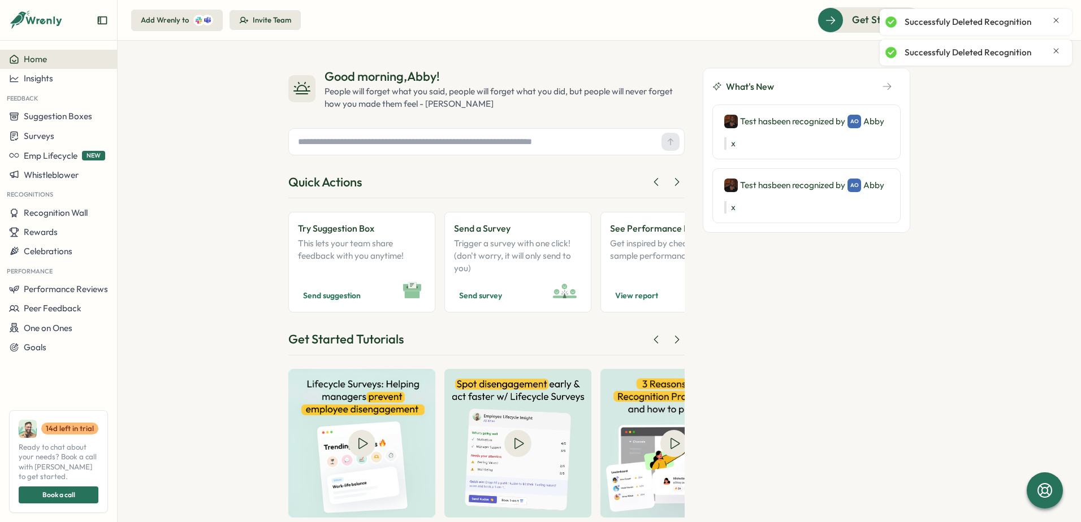
scroll to position [23, 0]
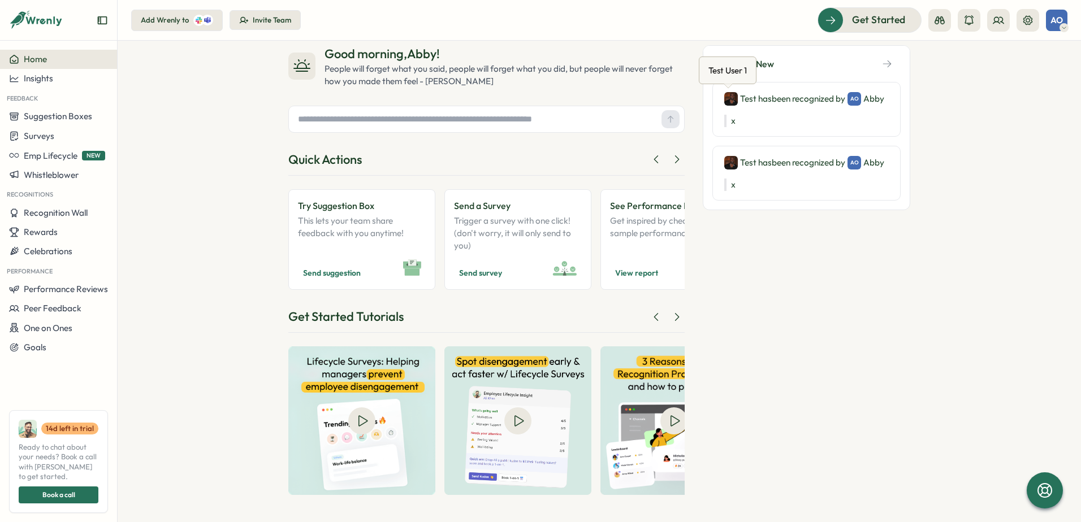
click at [727, 101] on img at bounding box center [731, 99] width 14 height 14
click at [747, 261] on div "What's New Test has been recognized by AO Abby x Test has been recognized by AO…" at bounding box center [807, 258] width 208 height 427
click at [672, 321] on icon at bounding box center [676, 317] width 11 height 11
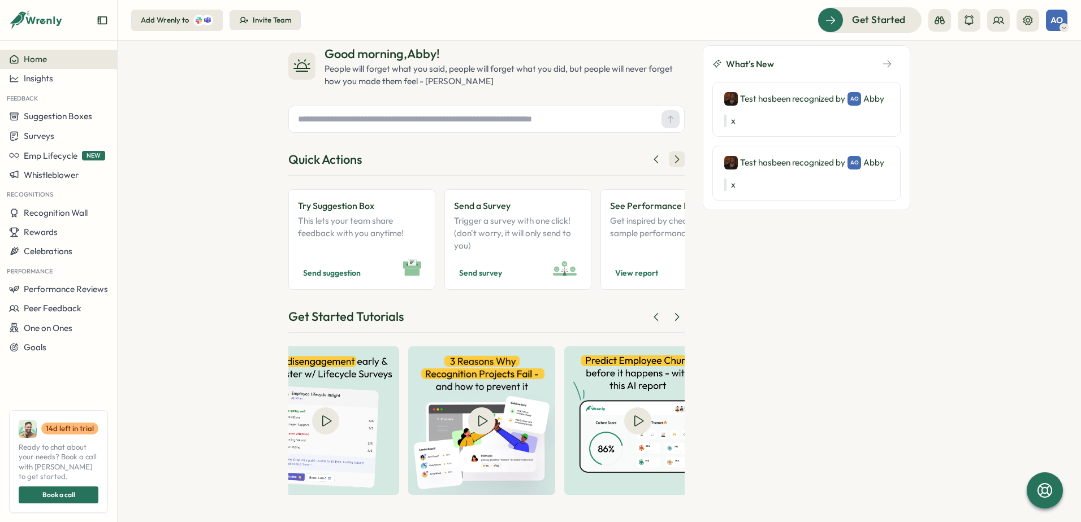
click at [673, 159] on icon at bounding box center [676, 159] width 11 height 11
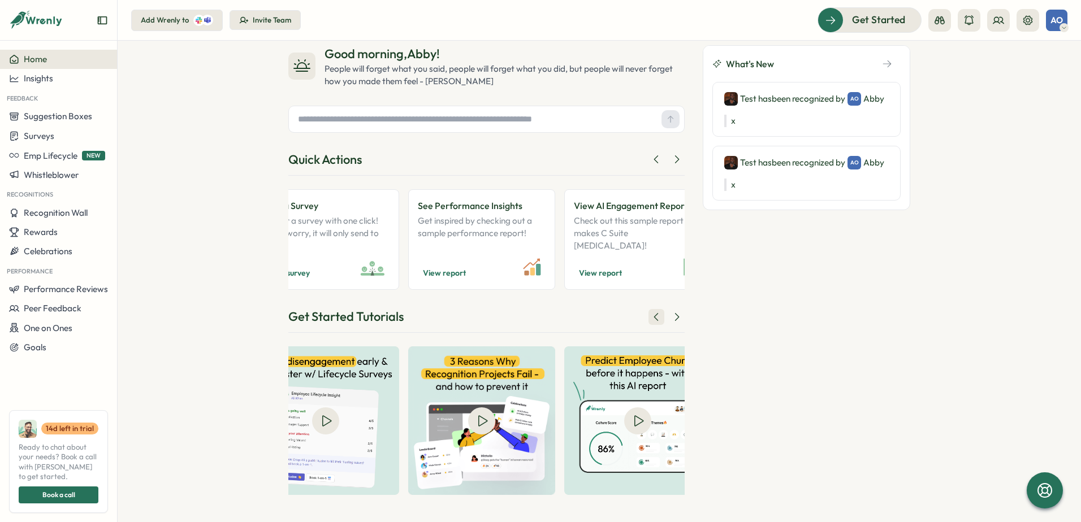
click at [651, 320] on icon at bounding box center [656, 317] width 11 height 11
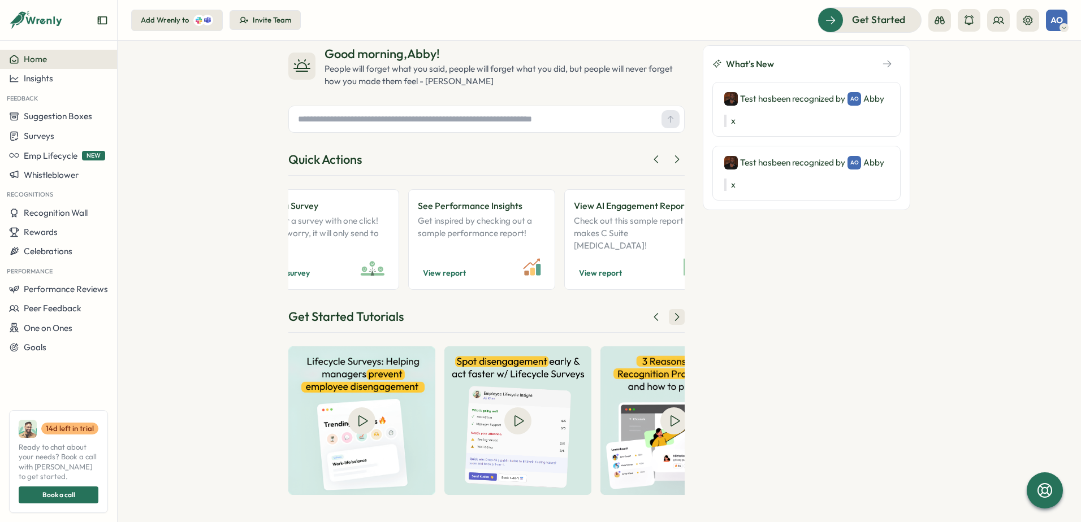
click at [671, 321] on icon at bounding box center [676, 317] width 11 height 11
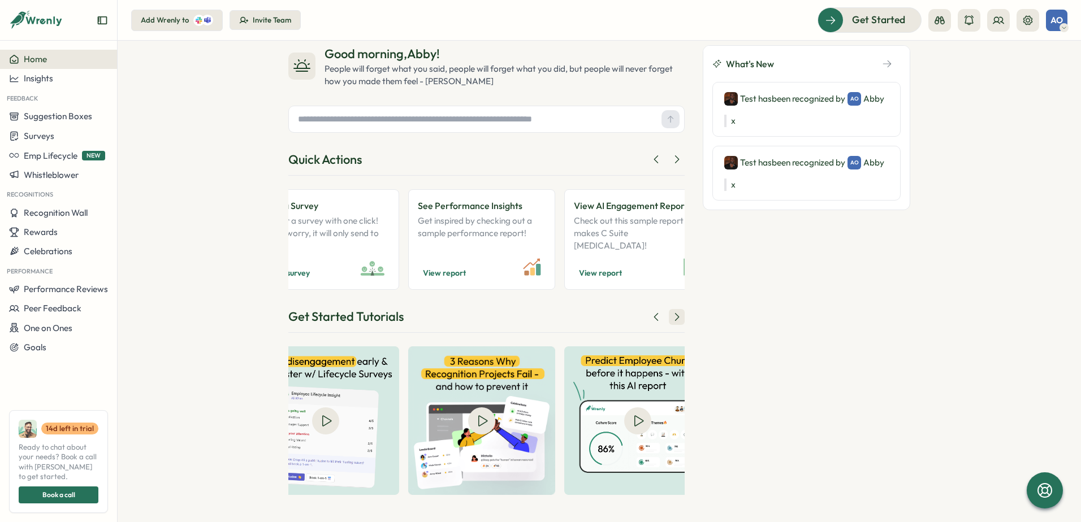
click at [671, 321] on icon at bounding box center [676, 317] width 11 height 11
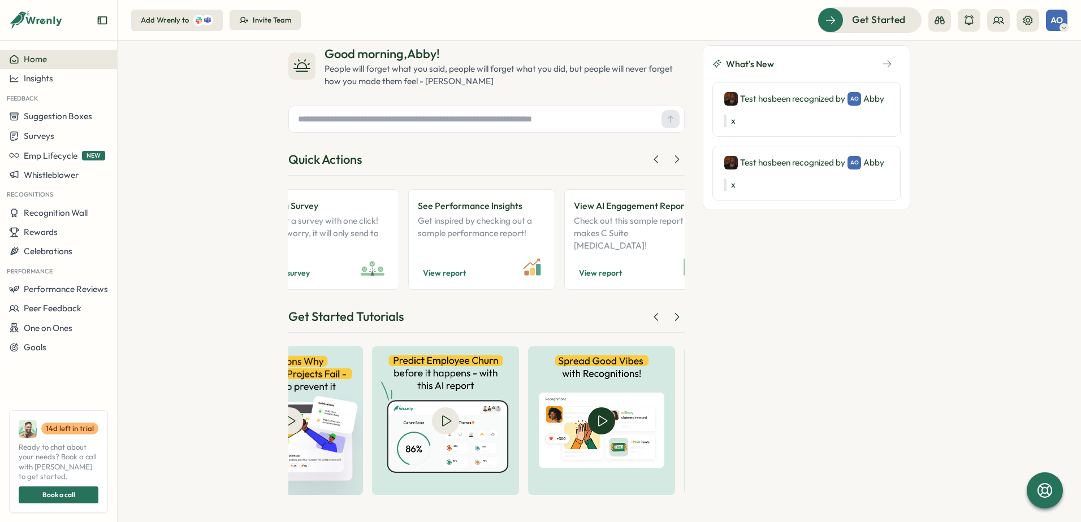
click at [602, 416] on img at bounding box center [601, 421] width 147 height 149
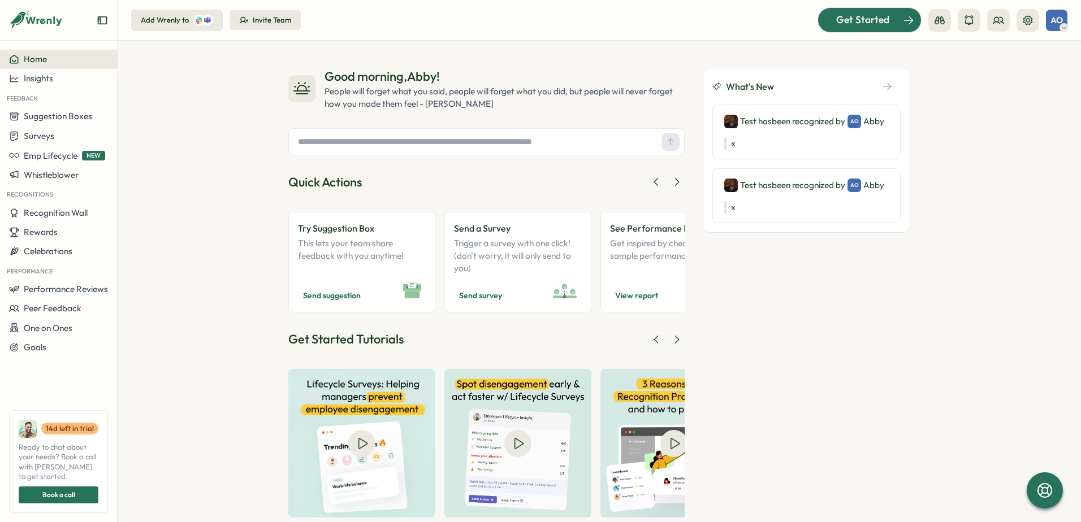
click at [836, 18] on div "Get Started" at bounding box center [863, 19] width 94 height 15
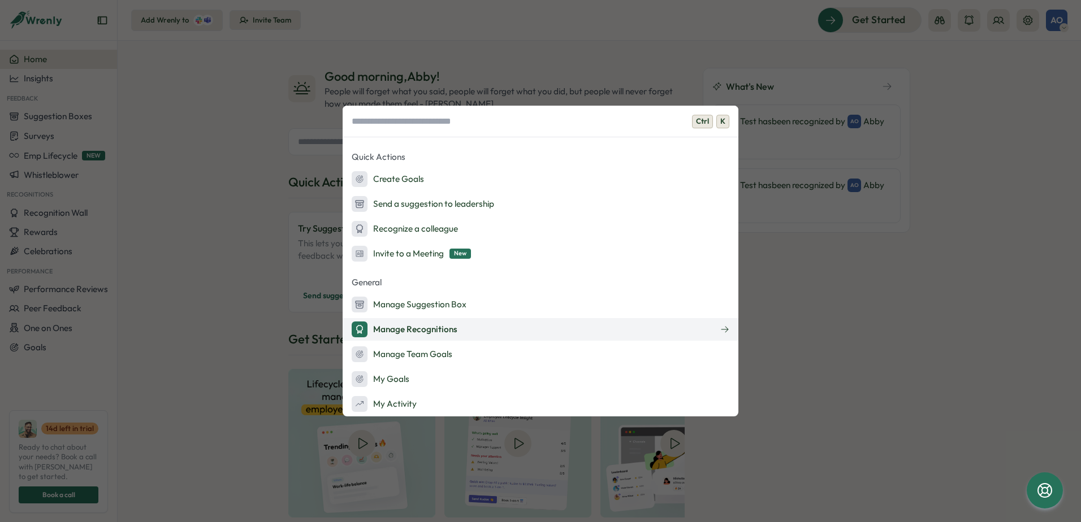
scroll to position [223, 0]
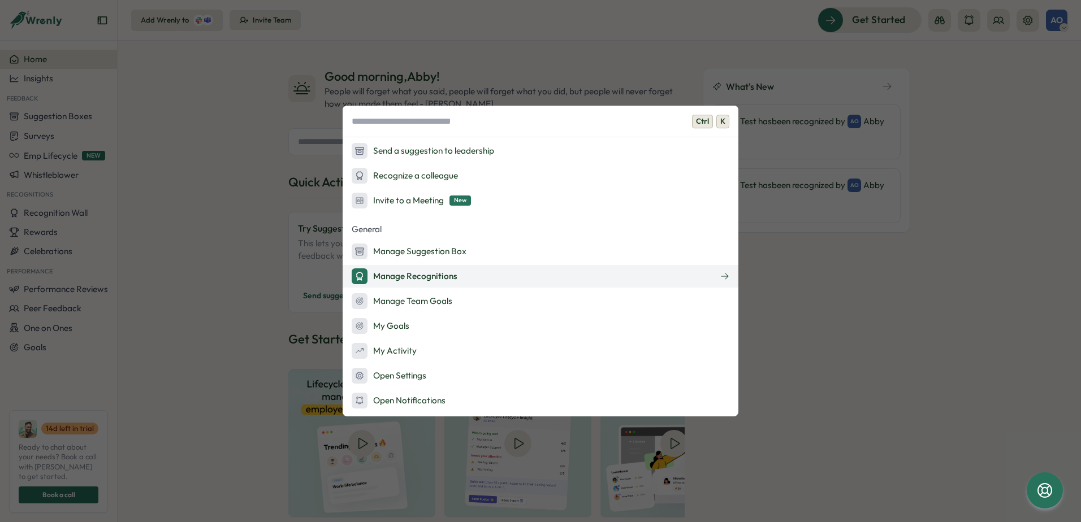
click at [452, 280] on div "Manage Recognitions" at bounding box center [405, 277] width 106 height 16
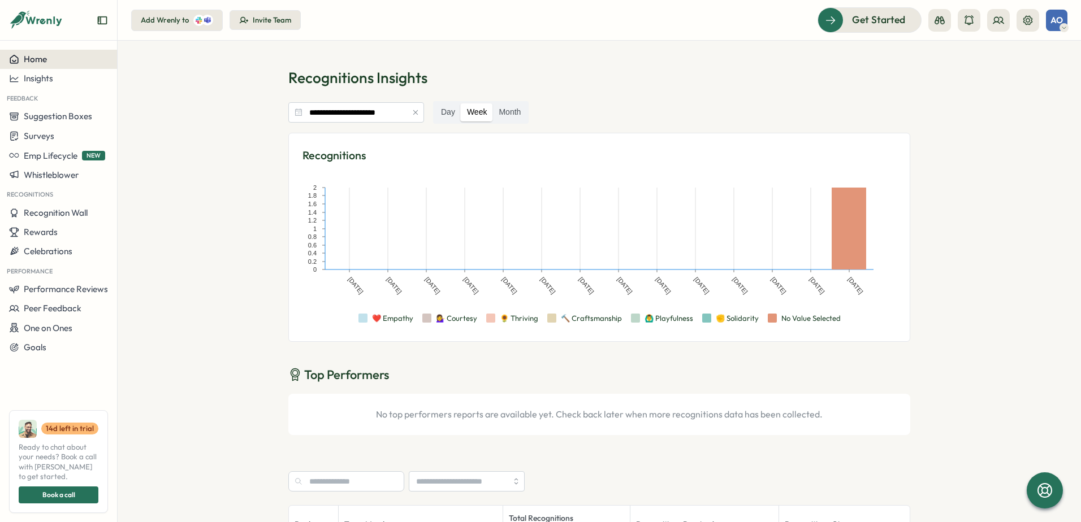
click at [49, 60] on div "Home" at bounding box center [58, 59] width 99 height 10
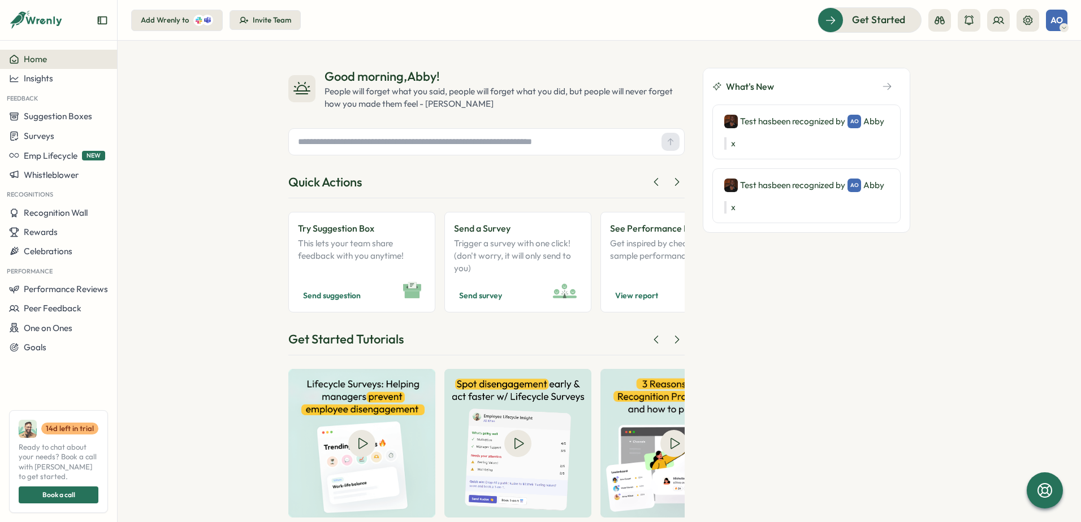
click at [1061, 23] on icon at bounding box center [1064, 27] width 6 height 9
click at [961, 99] on div "Good morning , [PERSON_NAME] ! People will forget what you said, people will fo…" at bounding box center [599, 282] width 963 height 482
click at [1026, 21] on icon at bounding box center [1027, 20] width 11 height 11
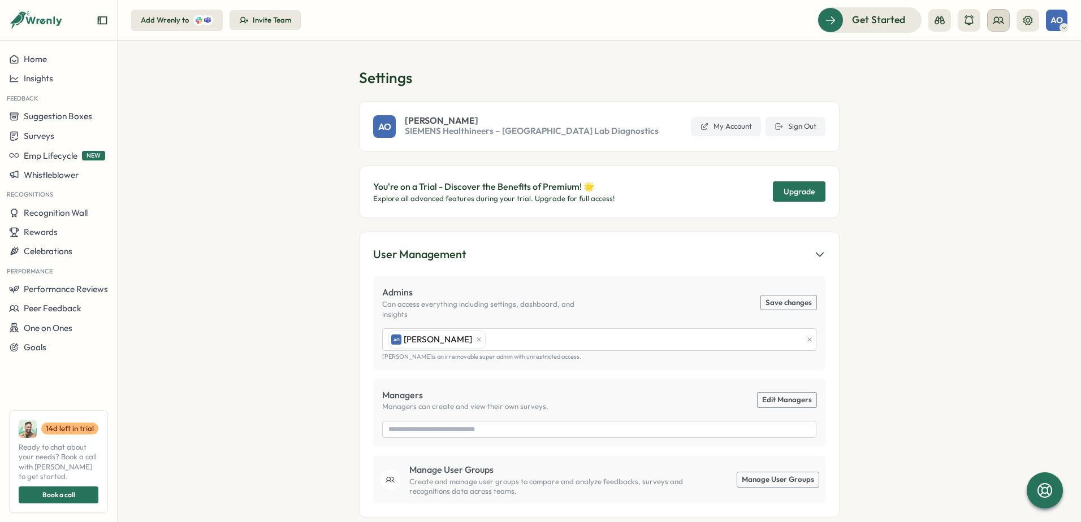
click at [997, 23] on icon at bounding box center [998, 20] width 11 height 11
click at [995, 83] on div "User Groups" at bounding box center [998, 77] width 71 height 12
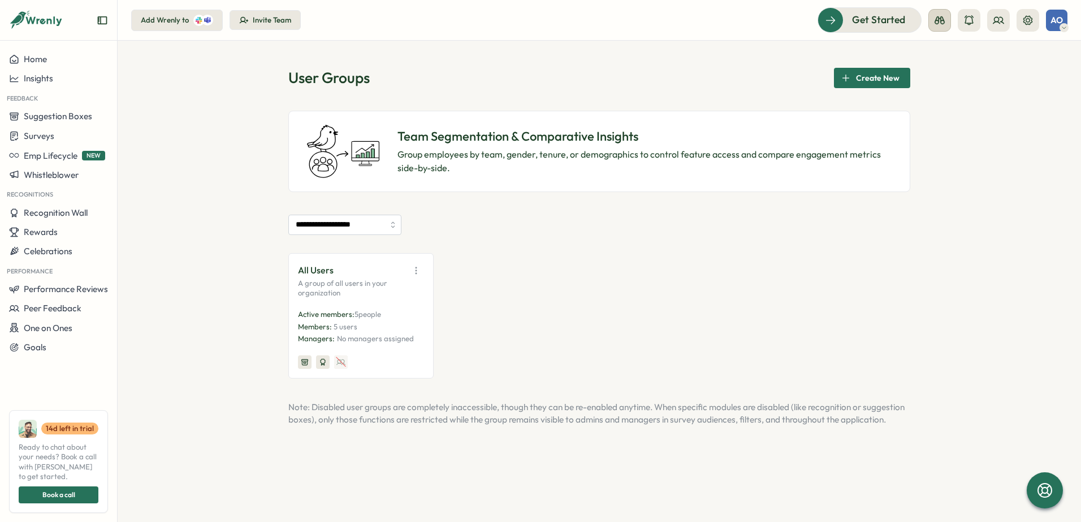
click at [941, 19] on icon at bounding box center [939, 20] width 11 height 11
click at [718, 11] on div "Add Wrenly to Invite Team Get Started Admin View Manager View Employee View AO" at bounding box center [599, 19] width 936 height 25
click at [51, 62] on div "Home" at bounding box center [58, 59] width 99 height 10
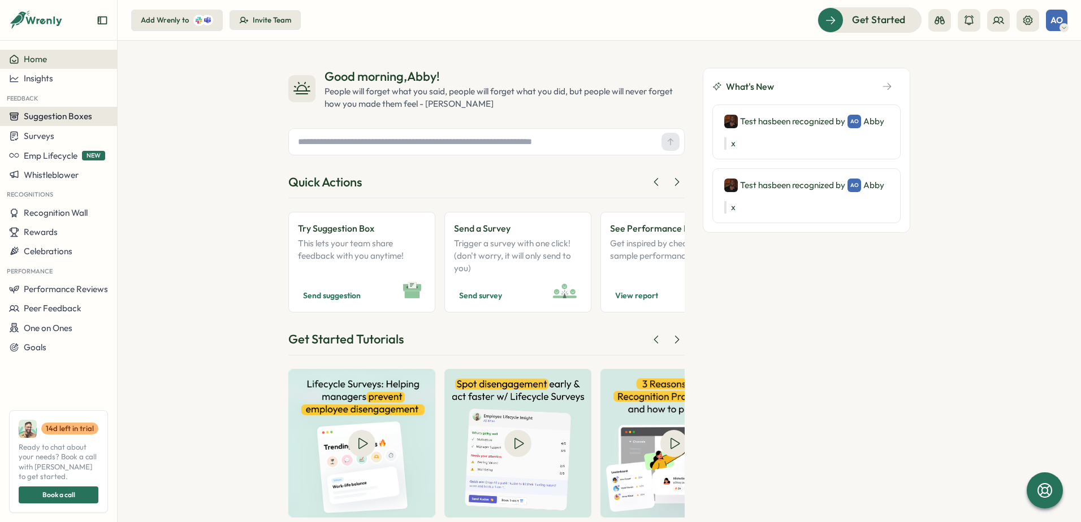
click at [85, 119] on span "Suggestion Boxes" at bounding box center [58, 116] width 68 height 11
click at [144, 132] on div "Create New" at bounding box center [192, 127] width 124 height 12
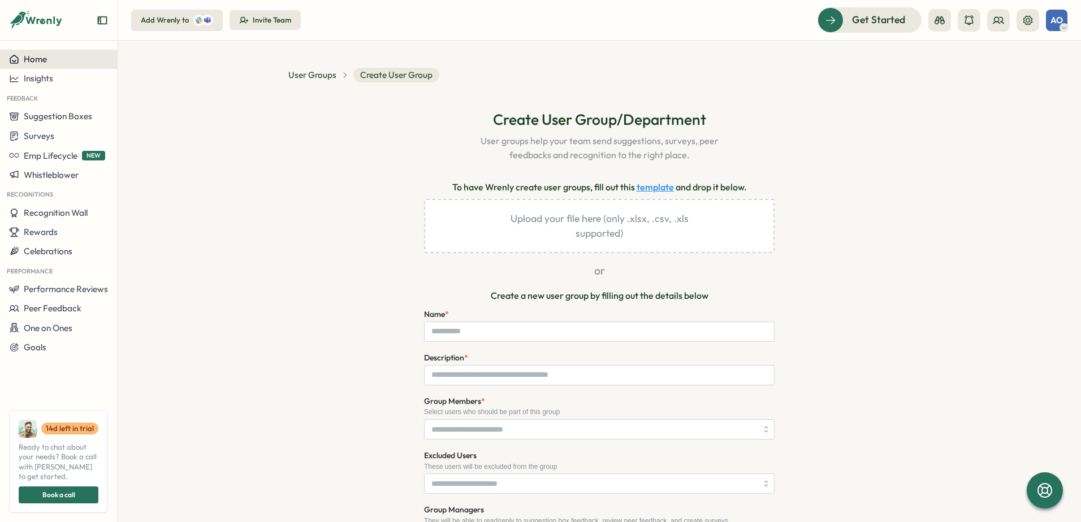
click at [60, 62] on div "Home" at bounding box center [58, 59] width 99 height 10
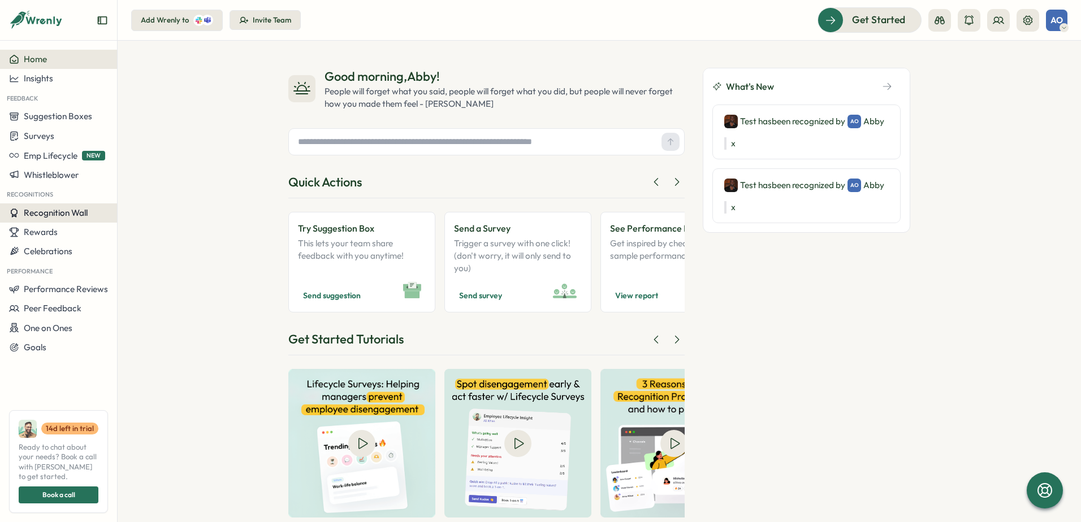
click at [62, 210] on span "Recognition Wall" at bounding box center [56, 213] width 64 height 11
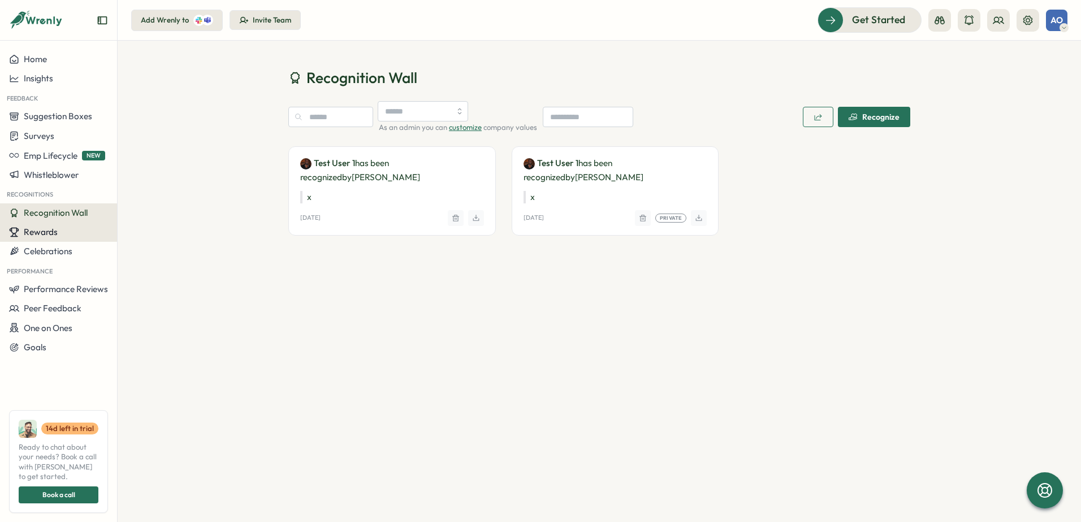
click at [78, 230] on div "Rewards" at bounding box center [58, 232] width 99 height 10
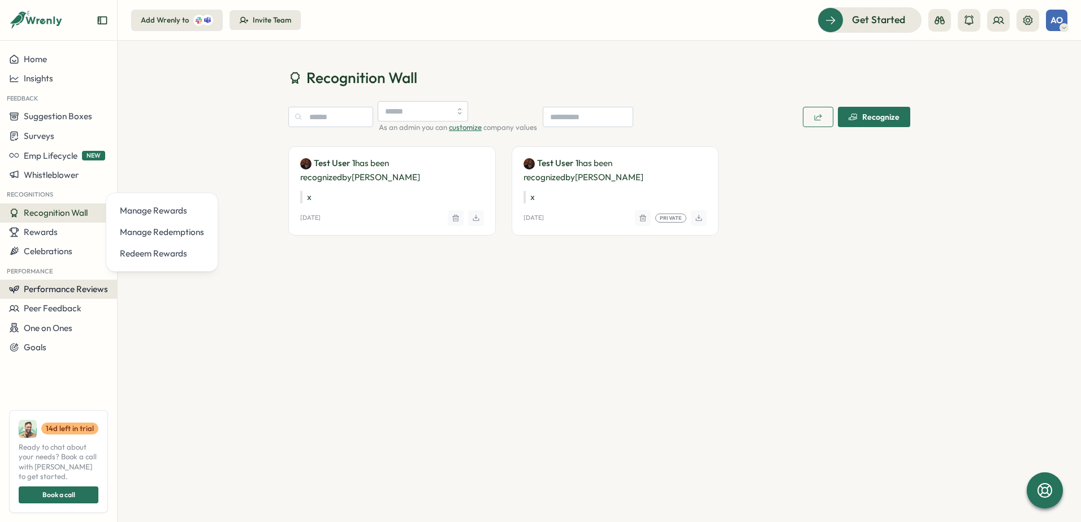
click at [85, 287] on span "Performance Reviews" at bounding box center [66, 289] width 84 height 11
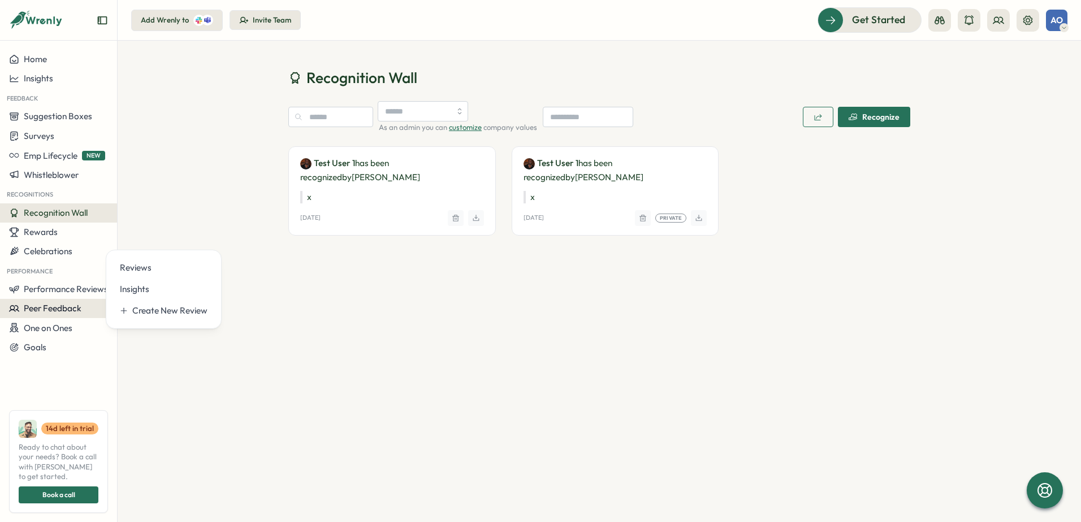
click at [83, 308] on div "Peer Feedback" at bounding box center [58, 309] width 99 height 10
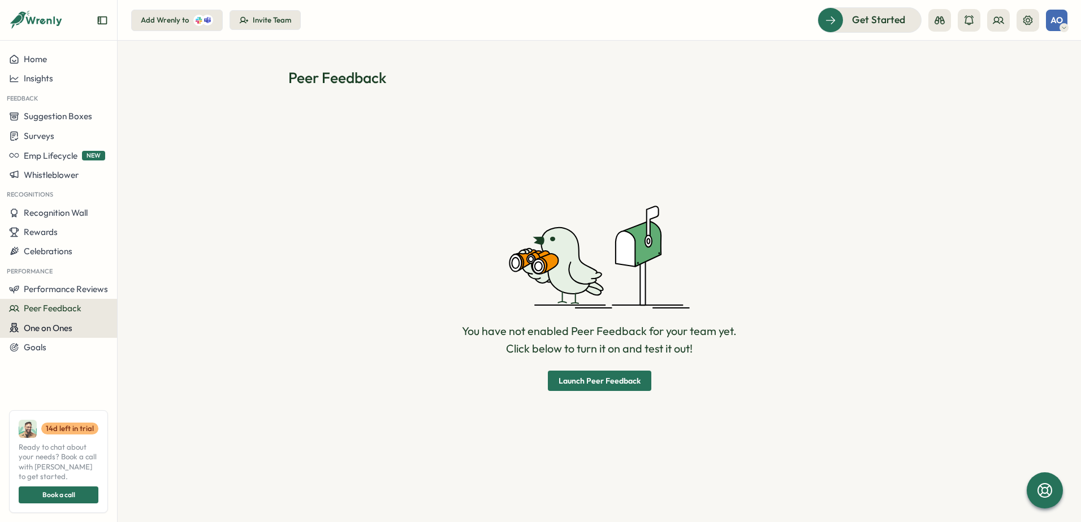
click at [68, 325] on span "One on Ones" at bounding box center [48, 328] width 49 height 11
click at [48, 328] on span "One on Ones" at bounding box center [48, 328] width 49 height 11
click at [48, 329] on span "One on Ones" at bounding box center [48, 328] width 49 height 11
click at [118, 345] on div "Reflections" at bounding box center [159, 349] width 89 height 21
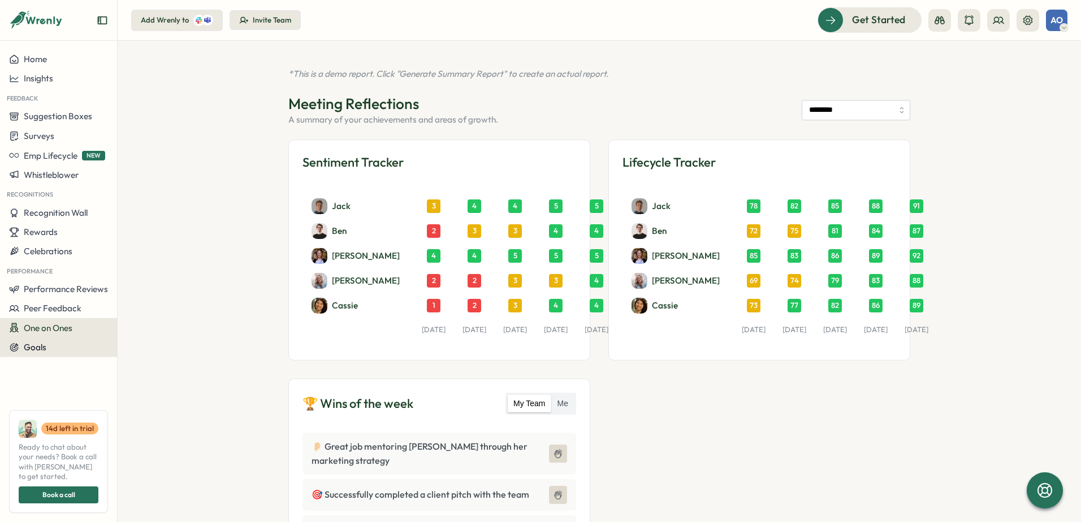
click at [74, 343] on div "Goals" at bounding box center [58, 348] width 99 height 10
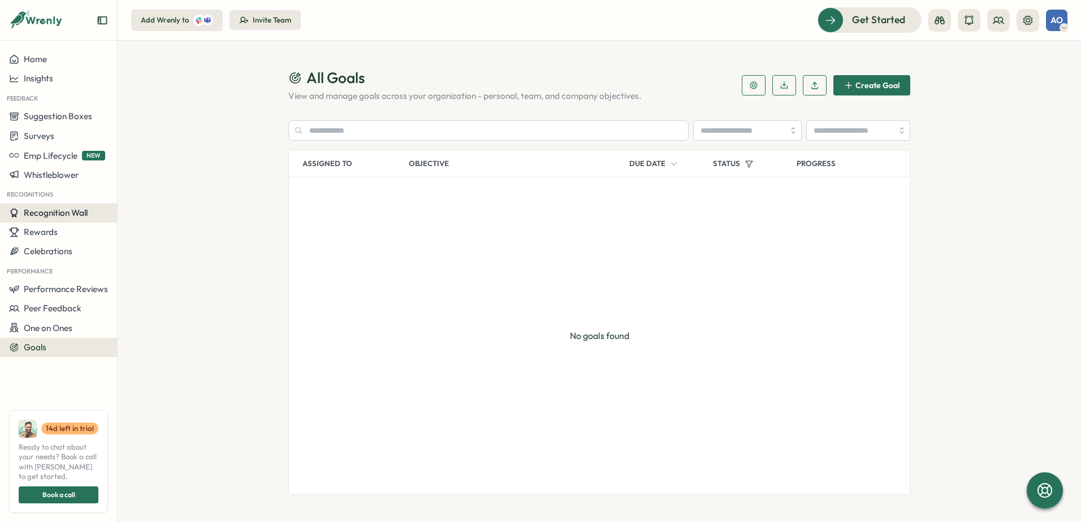
click at [57, 205] on button "Recognition Wall" at bounding box center [58, 213] width 117 height 19
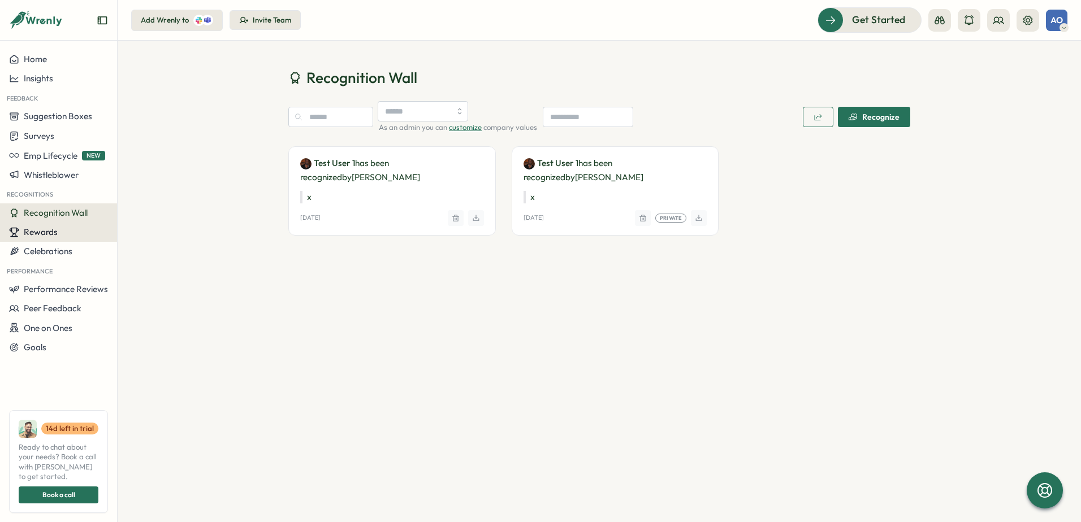
click at [64, 238] on button "Rewards" at bounding box center [58, 232] width 117 height 19
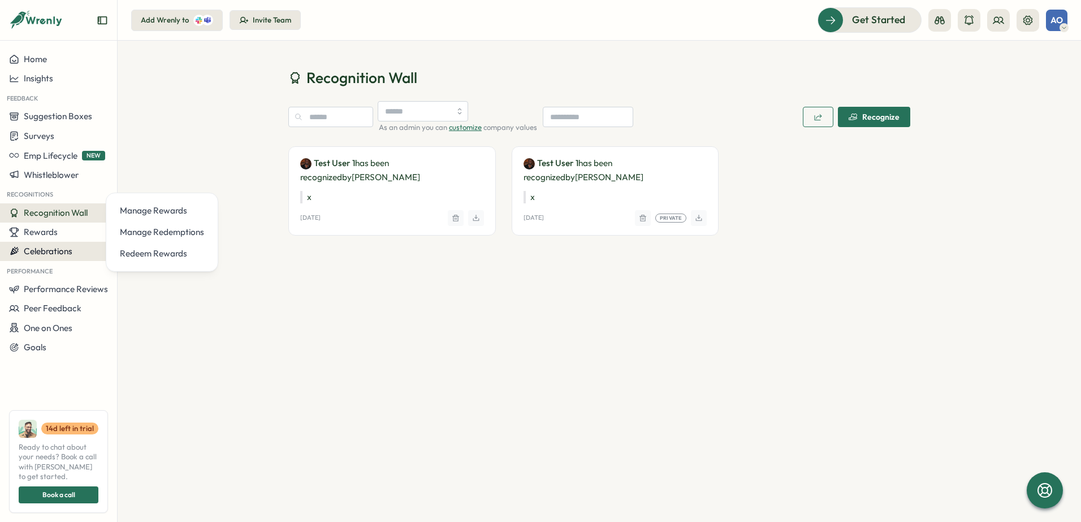
click at [67, 258] on button "Celebrations" at bounding box center [58, 251] width 117 height 19
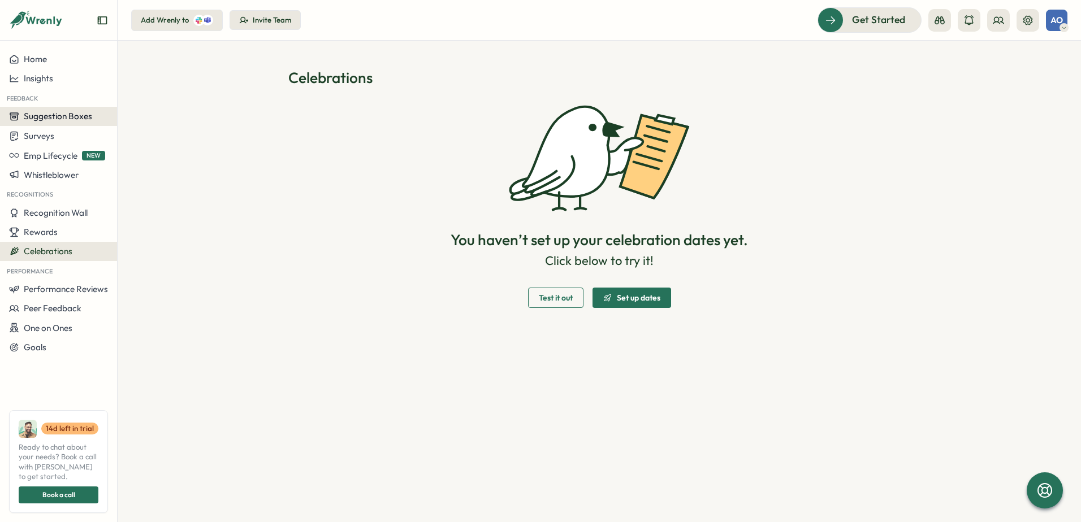
click at [67, 120] on span "Suggestion Boxes" at bounding box center [58, 116] width 68 height 11
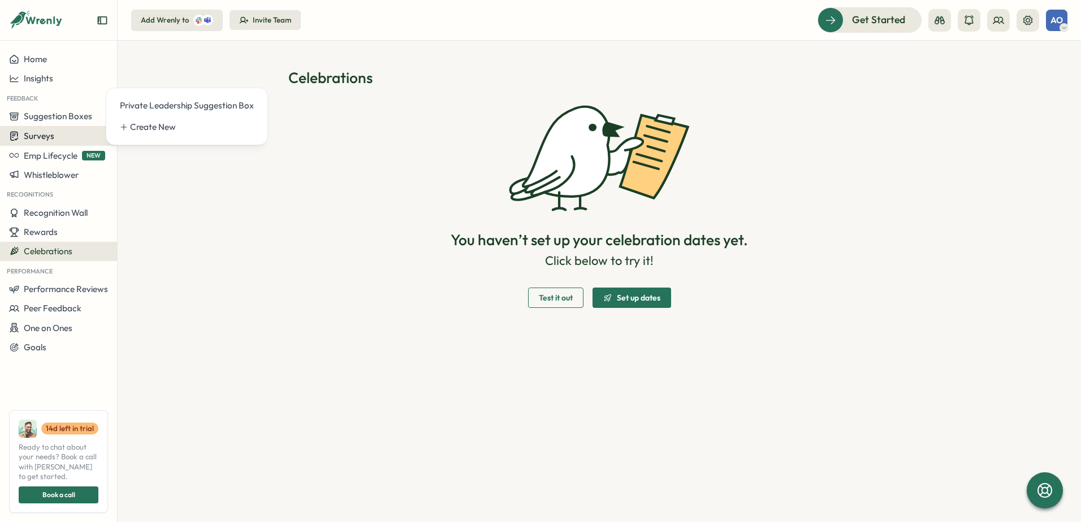
click at [79, 137] on div "Surveys" at bounding box center [58, 136] width 99 height 11
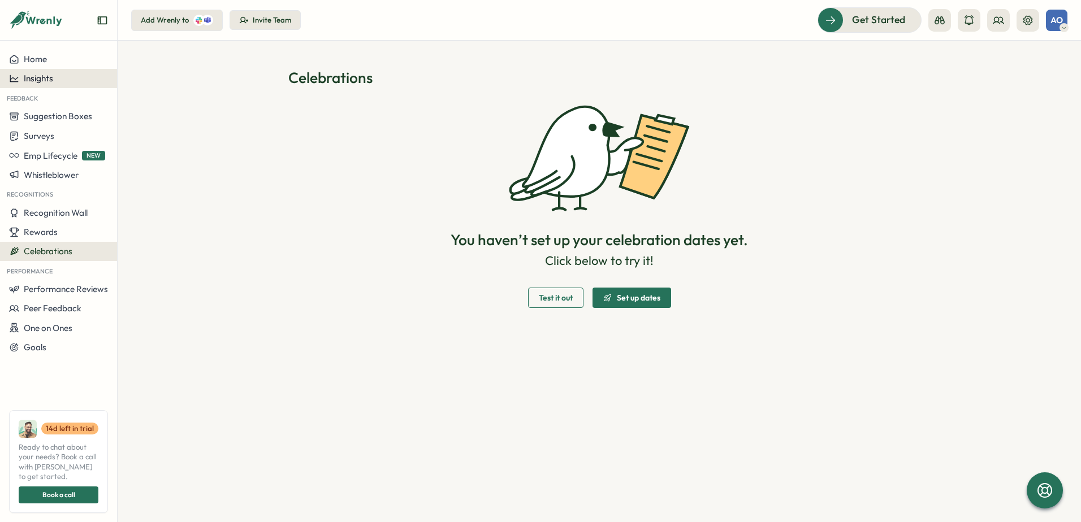
click at [60, 78] on div "Insights" at bounding box center [58, 79] width 99 height 10
click at [136, 88] on div "Recognitions" at bounding box center [160, 89] width 80 height 12
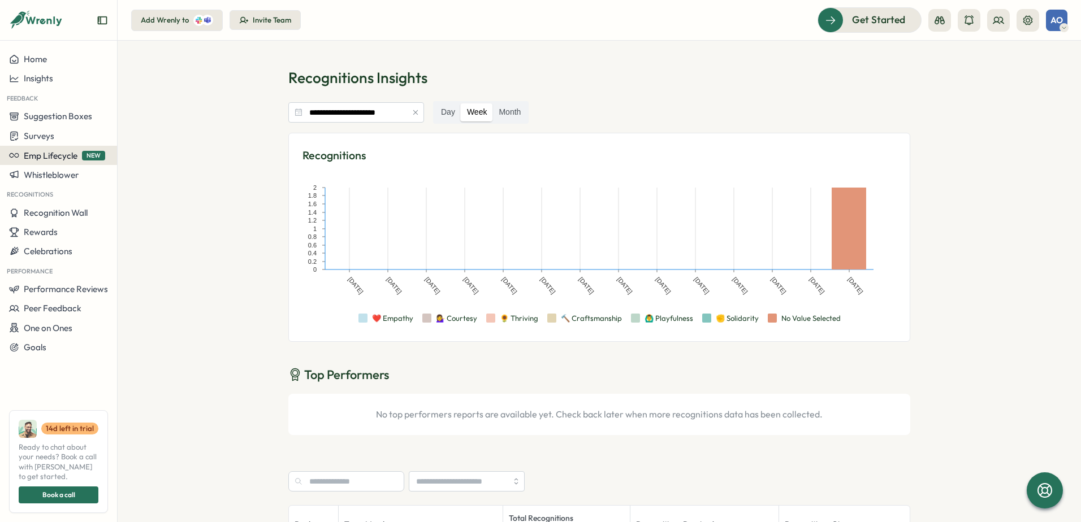
click at [39, 158] on span "Emp Lifecycle" at bounding box center [51, 155] width 54 height 11
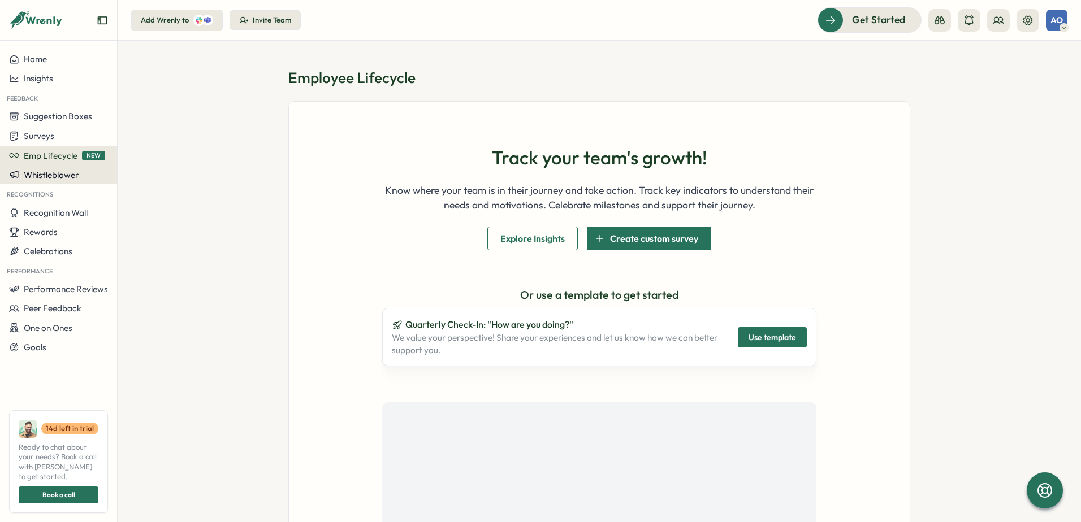
click at [46, 172] on span "Whistleblower" at bounding box center [51, 175] width 55 height 11
drag, startPoint x: 50, startPoint y: 170, endPoint x: 54, endPoint y: 176, distance: 6.6
click at [50, 170] on span "Whistleblower" at bounding box center [51, 175] width 55 height 11
click at [63, 207] on button "Recognition Wall" at bounding box center [58, 213] width 117 height 19
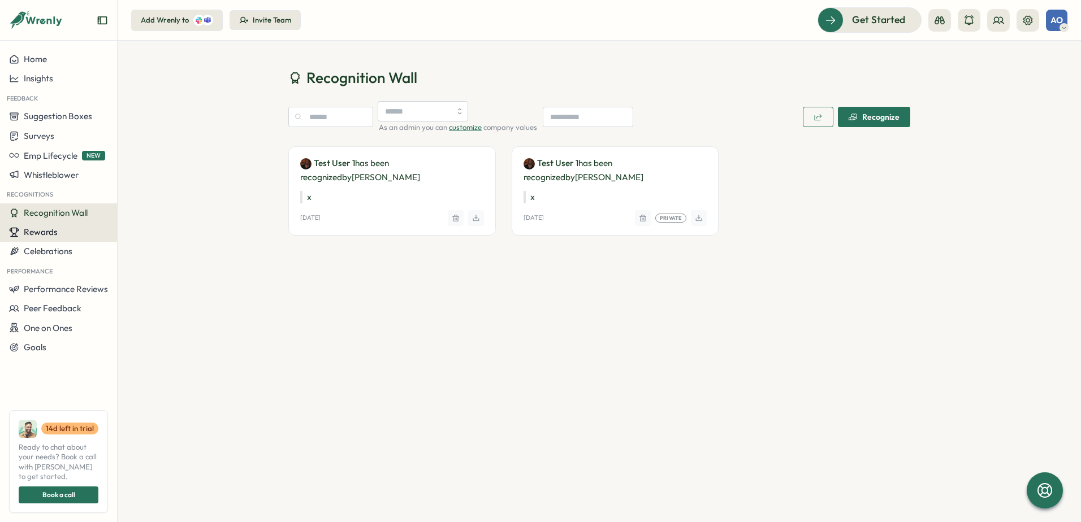
click at [65, 231] on div "Rewards" at bounding box center [58, 232] width 99 height 10
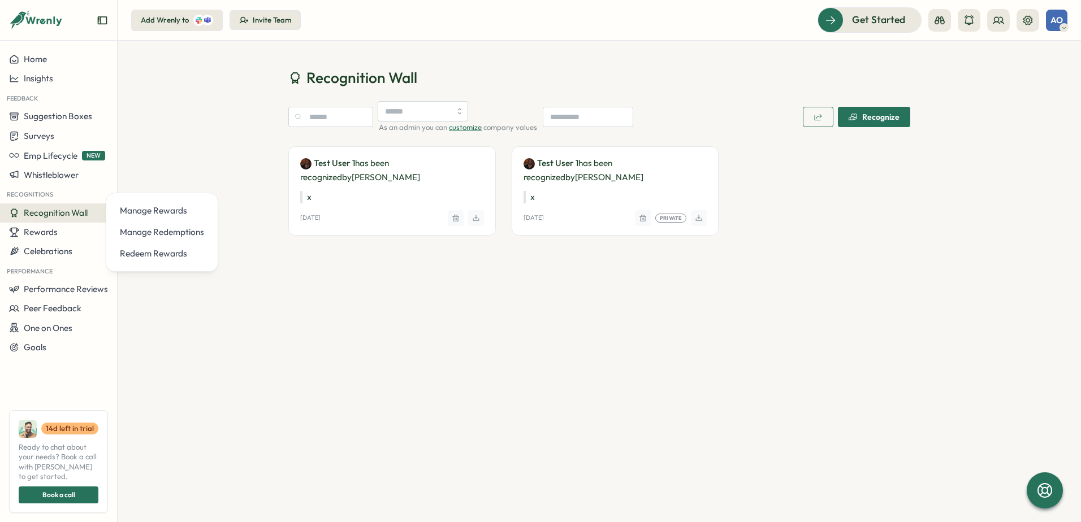
click at [200, 120] on div "Recognition Wall As an admin you can customize company values Recognize Test Us…" at bounding box center [599, 165] width 963 height 249
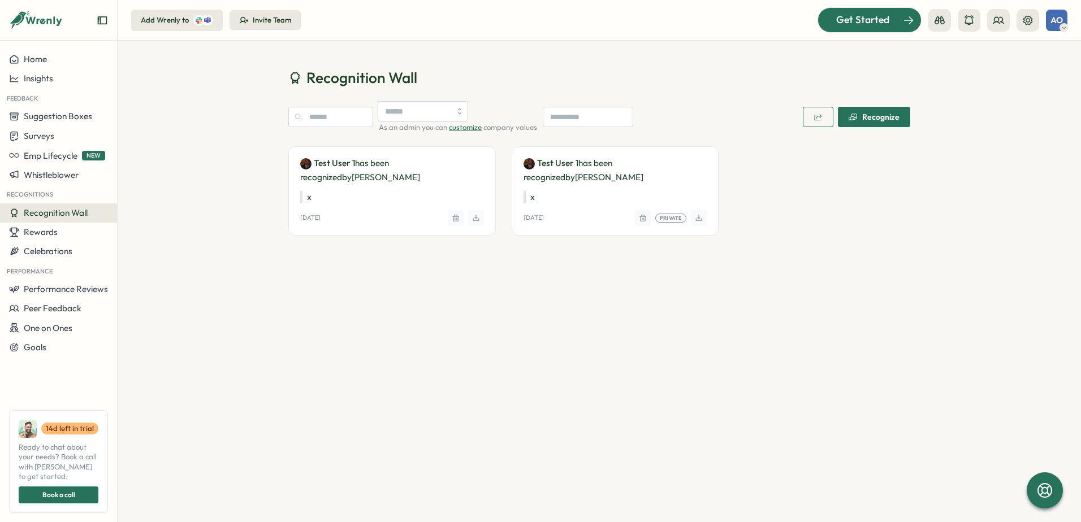
click at [825, 23] on div "Get Started" at bounding box center [863, 19] width 94 height 15
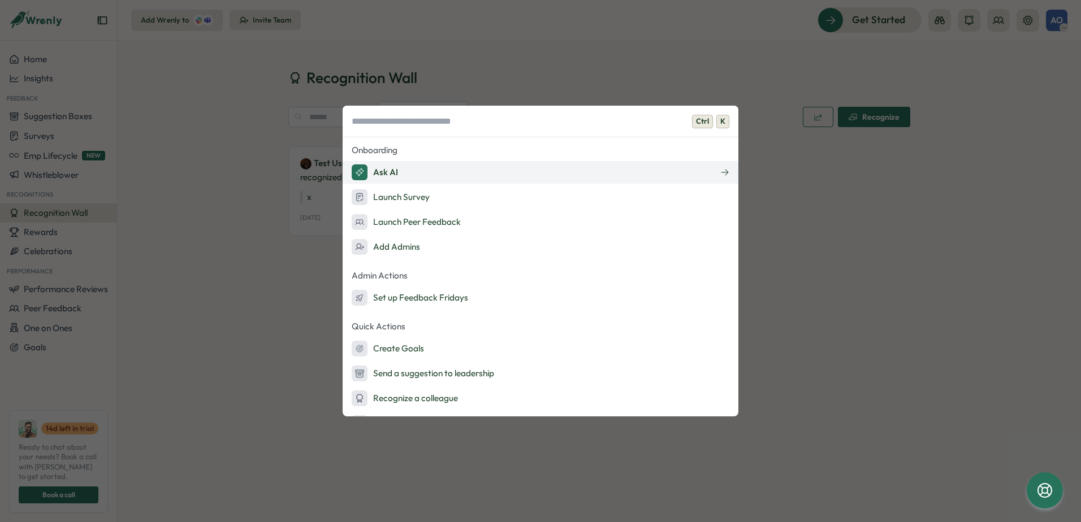
click at [381, 176] on div "Ask AI" at bounding box center [375, 173] width 46 height 16
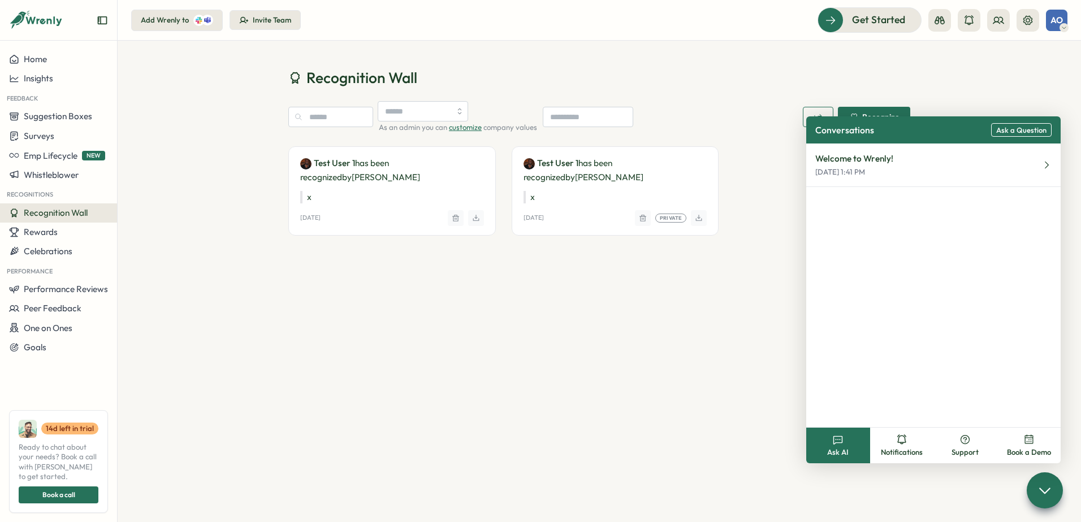
click at [871, 326] on div "Welcome to Wrenly! [DATE] 1:41 PM" at bounding box center [933, 286] width 254 height 284
click at [900, 180] on button "Welcome to Wrenly! [DATE] 1:41 PM" at bounding box center [933, 166] width 254 height 44
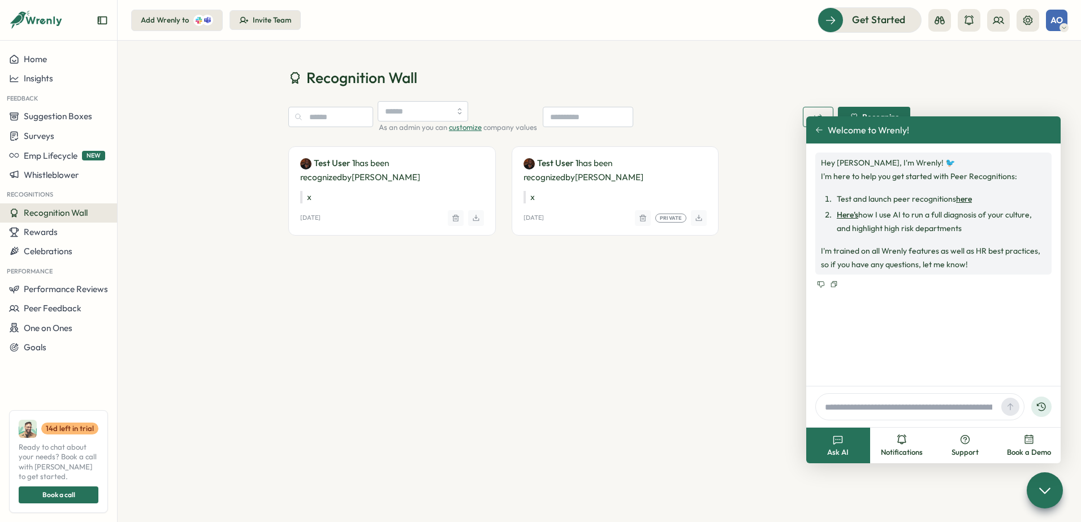
click at [920, 401] on input "text" at bounding box center [908, 407] width 176 height 17
type input "**********"
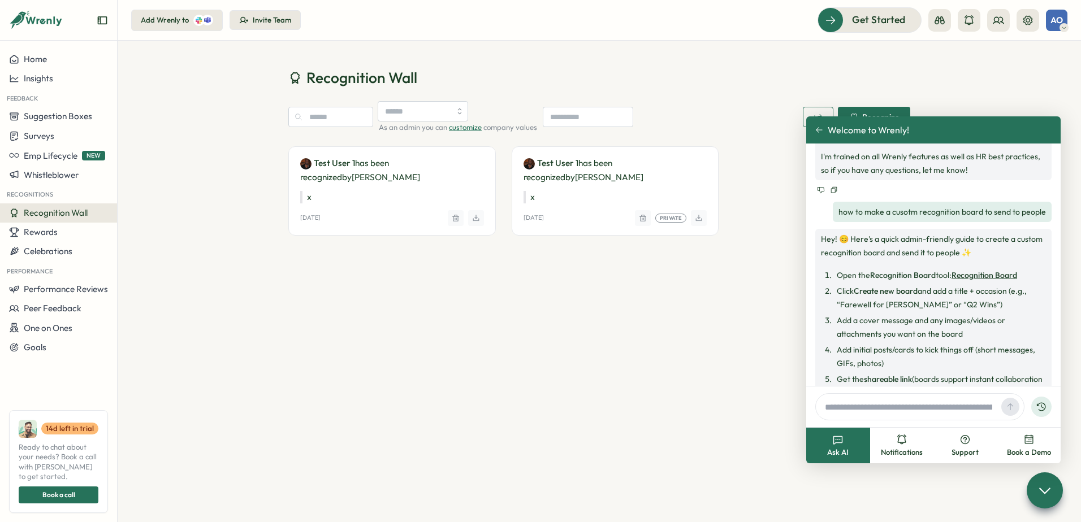
scroll to position [151, 0]
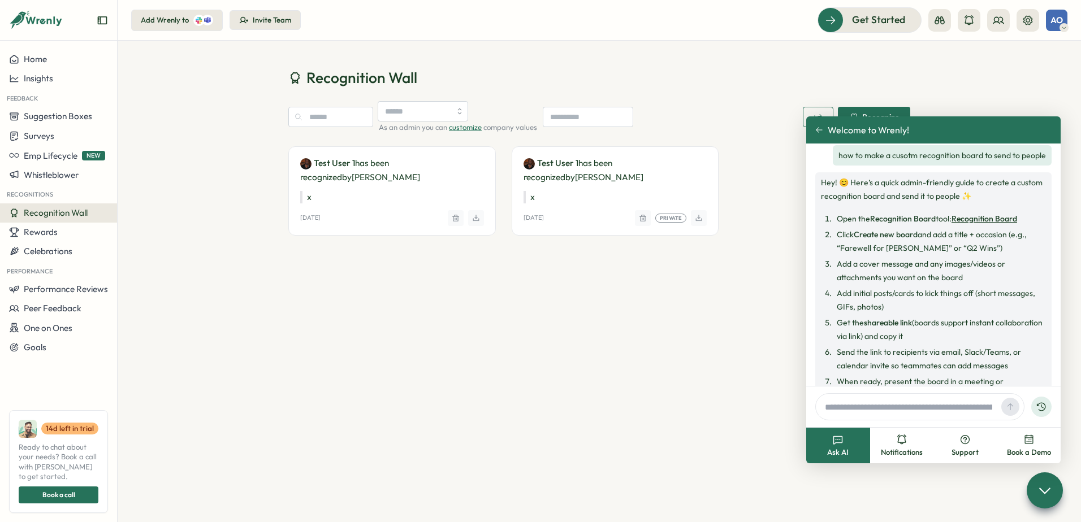
click at [989, 222] on link "Recognition Board" at bounding box center [985, 219] width 66 height 10
